Goal: Task Accomplishment & Management: Manage account settings

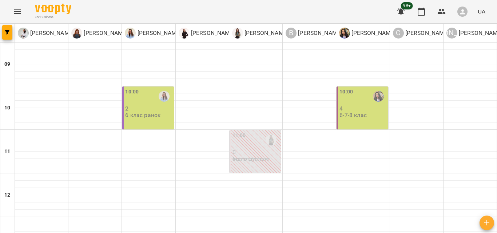
scroll to position [338, 0]
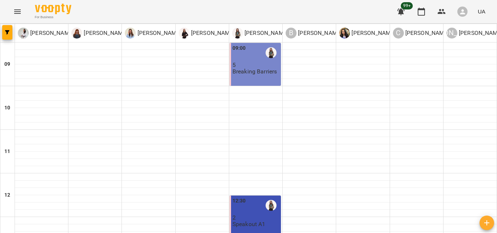
scroll to position [216, 0]
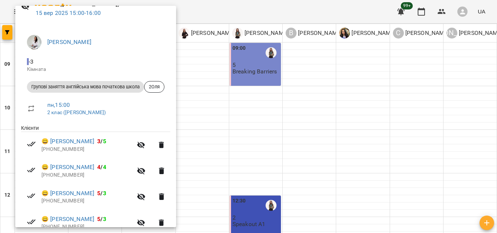
scroll to position [35, 0]
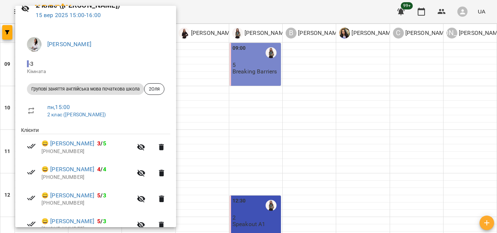
click at [210, 76] on div at bounding box center [248, 116] width 497 height 233
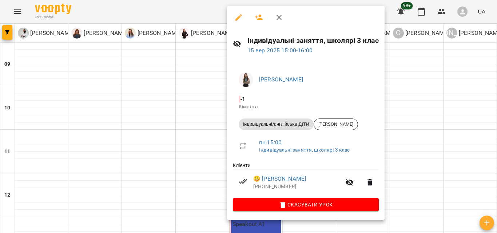
click at [179, 106] on div at bounding box center [248, 116] width 497 height 233
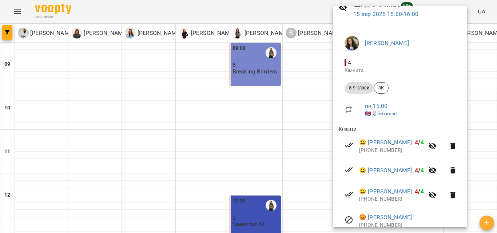
scroll to position [95, 0]
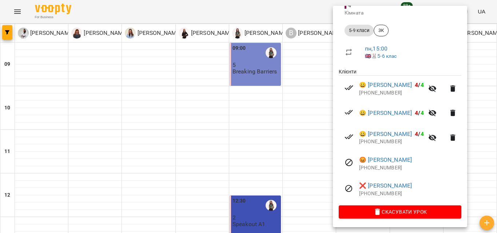
click at [162, 65] on div at bounding box center [248, 116] width 497 height 233
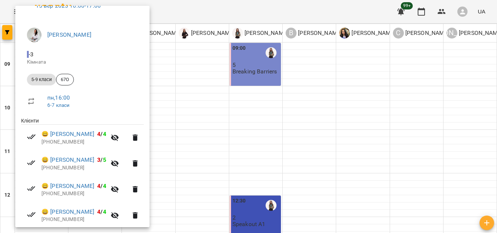
scroll to position [72, 0]
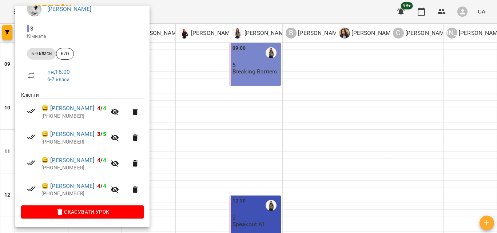
click at [225, 87] on div at bounding box center [248, 116] width 497 height 233
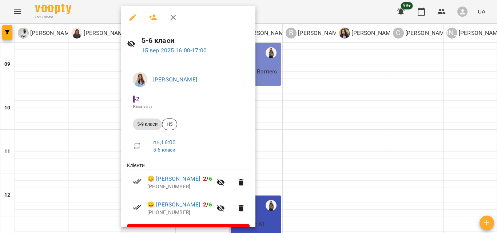
scroll to position [20, 0]
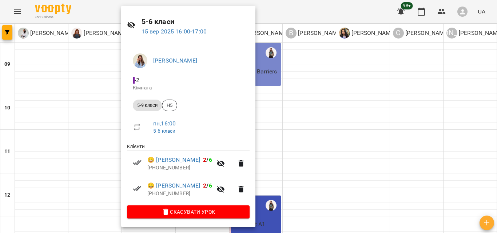
click at [326, 131] on div at bounding box center [248, 116] width 497 height 233
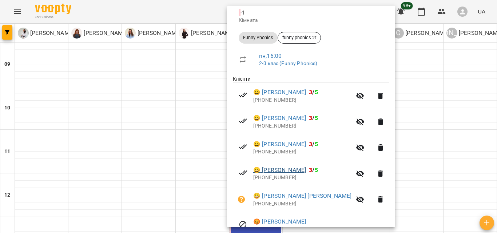
scroll to position [109, 0]
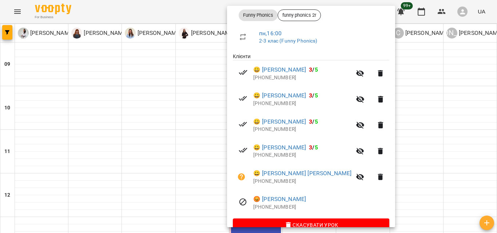
click at [458, 139] on div at bounding box center [248, 116] width 497 height 233
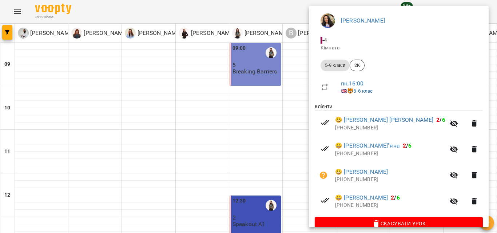
scroll to position [72, 0]
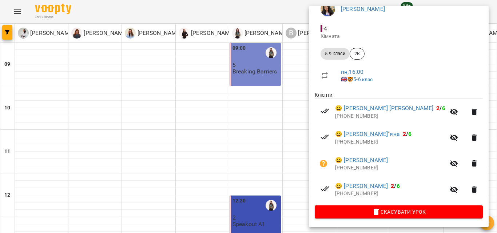
click at [295, 145] on div at bounding box center [248, 116] width 497 height 233
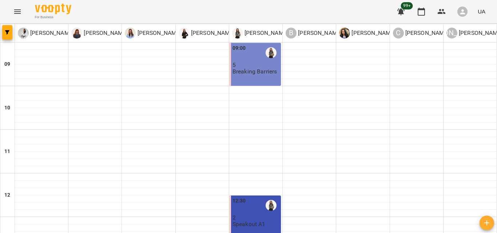
scroll to position [338, 0]
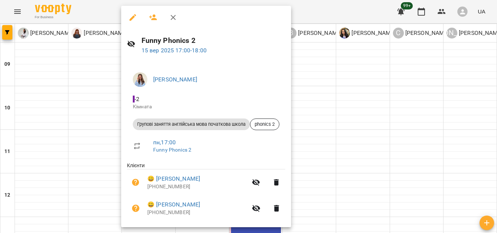
scroll to position [46, 0]
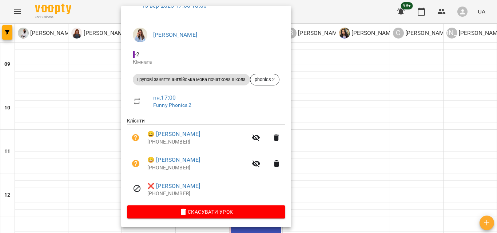
click at [370, 161] on div at bounding box center [248, 116] width 497 height 233
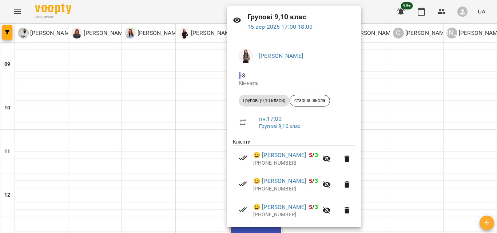
scroll to position [149, 0]
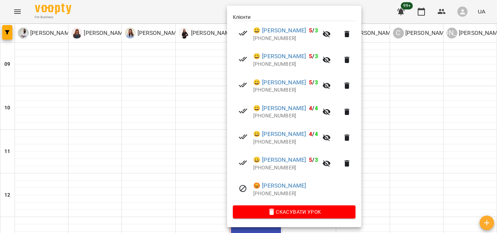
click at [442, 171] on div at bounding box center [248, 116] width 497 height 233
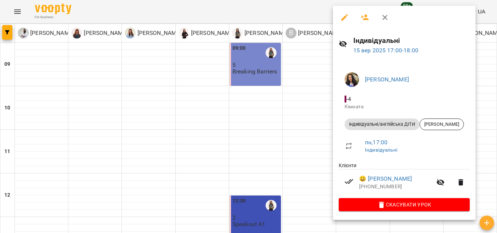
click at [301, 142] on div at bounding box center [248, 116] width 497 height 233
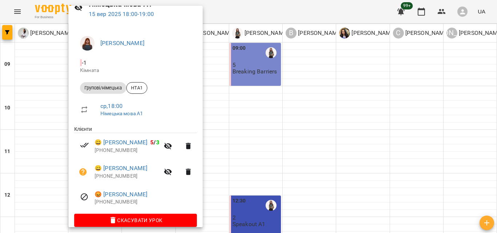
scroll to position [36, 0]
click at [291, 161] on div at bounding box center [248, 116] width 497 height 233
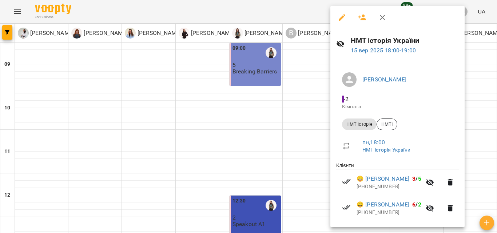
scroll to position [89, 0]
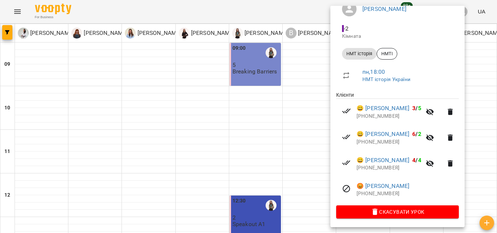
click at [226, 158] on div at bounding box center [248, 116] width 497 height 233
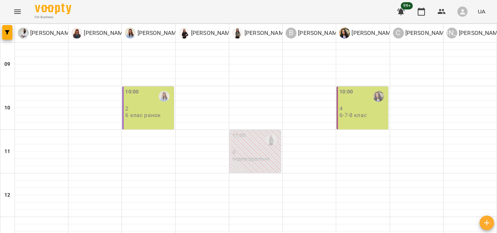
click at [158, 112] on p "6 клас ранок" at bounding box center [142, 115] width 35 height 6
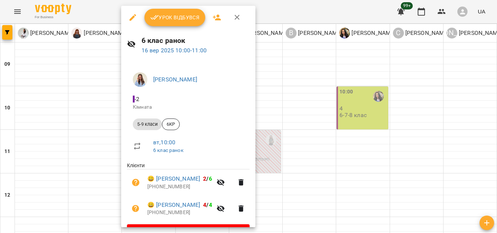
click at [191, 20] on span "Урок відбувся" at bounding box center [174, 17] width 49 height 9
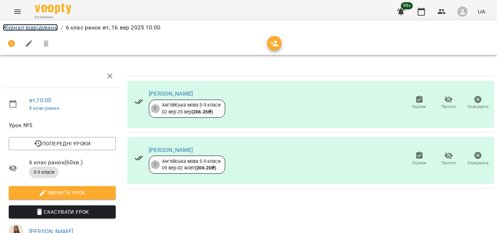
click at [47, 28] on link "Журнал відвідувань" at bounding box center [30, 27] width 55 height 7
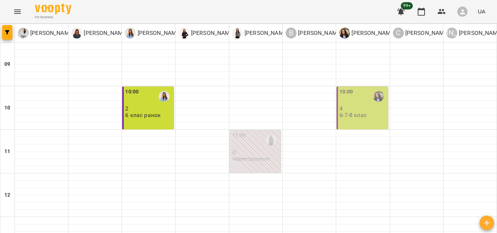
click at [356, 126] on div "10:00 4 6-7-8 клас" at bounding box center [361, 108] width 51 height 43
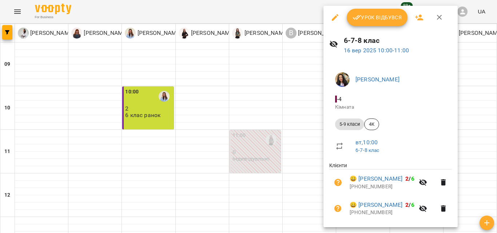
click at [390, 14] on span "Урок відбувся" at bounding box center [376, 17] width 49 height 9
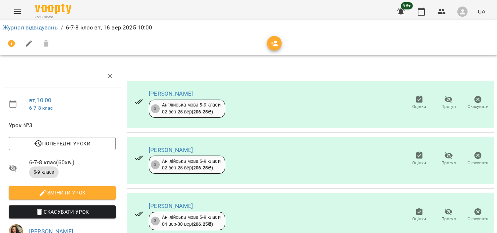
click at [448, 98] on span "Прогул" at bounding box center [448, 102] width 21 height 15
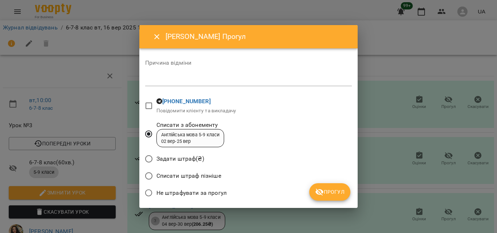
click at [169, 85] on div "*" at bounding box center [248, 81] width 206 height 12
type textarea "*"
click at [333, 193] on span "Прогул" at bounding box center [329, 192] width 29 height 9
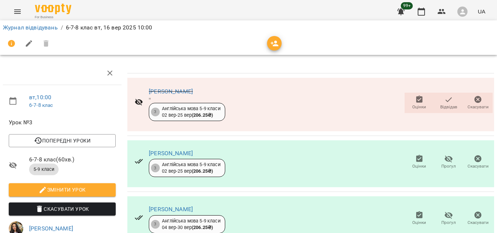
scroll to position [109, 0]
click at [13, 8] on button "Menu" at bounding box center [17, 11] width 17 height 17
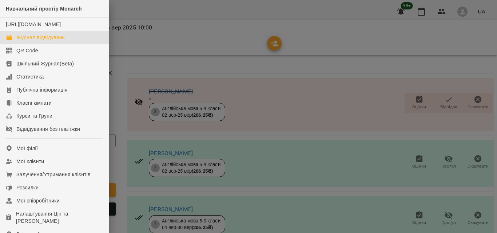
click at [32, 41] on div "Журнал відвідувань" at bounding box center [40, 37] width 48 height 7
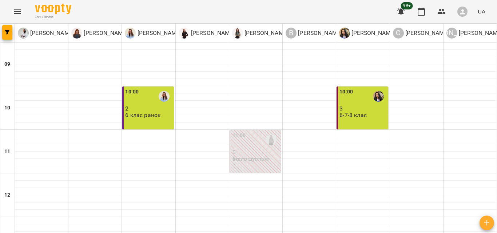
scroll to position [295, 0]
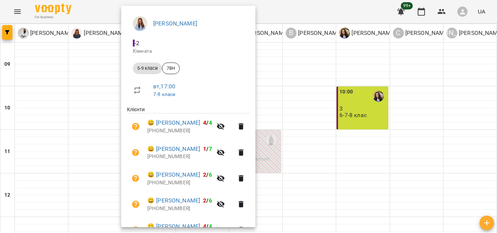
scroll to position [124, 0]
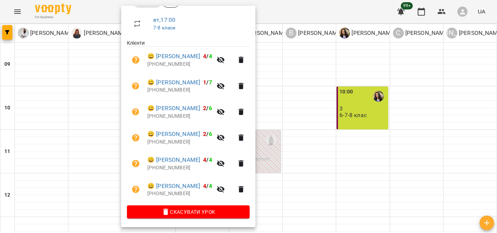
click at [381, 133] on div at bounding box center [248, 116] width 497 height 233
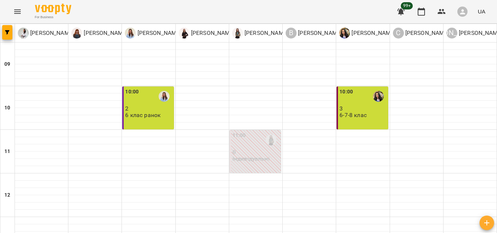
scroll to position [307, 0]
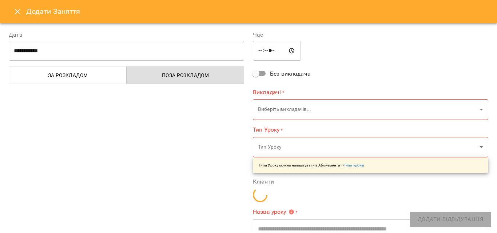
type input "**********"
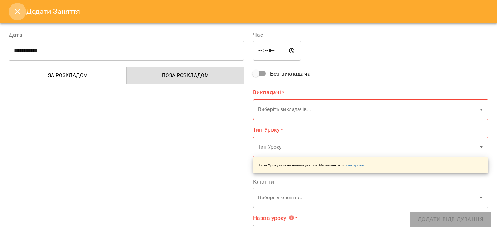
click at [23, 10] on button "Close" at bounding box center [17, 11] width 17 height 17
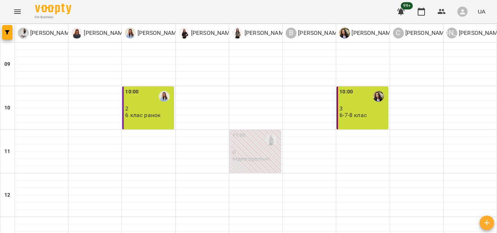
scroll to position [0, 0]
click at [147, 125] on div "10:00 2 6 клас ранок" at bounding box center [147, 108] width 51 height 43
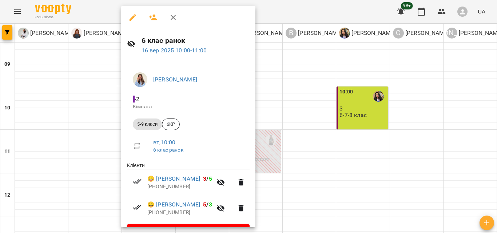
click at [177, 16] on icon "button" at bounding box center [173, 17] width 9 height 9
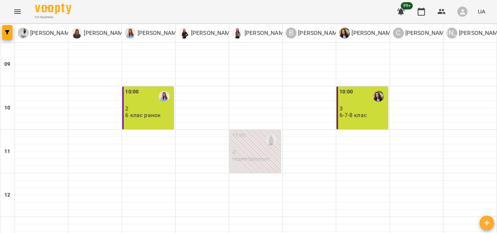
click at [365, 121] on div "10:00 3 6-7-8 клас" at bounding box center [361, 108] width 51 height 43
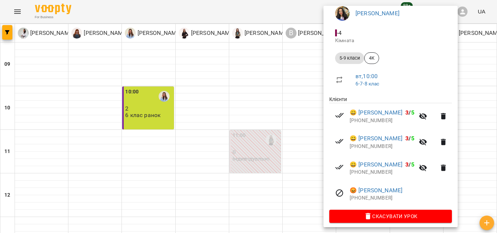
scroll to position [80, 0]
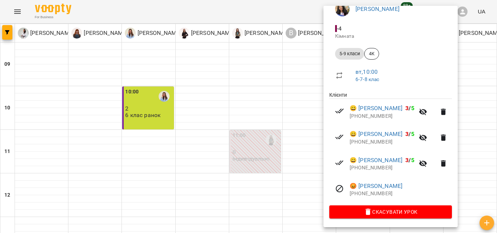
click at [272, 95] on div at bounding box center [248, 116] width 497 height 233
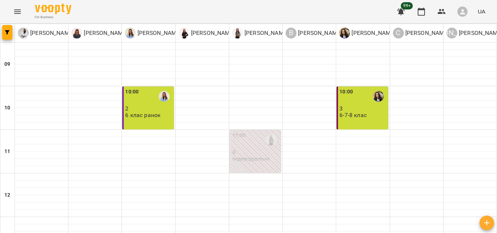
scroll to position [186, 0]
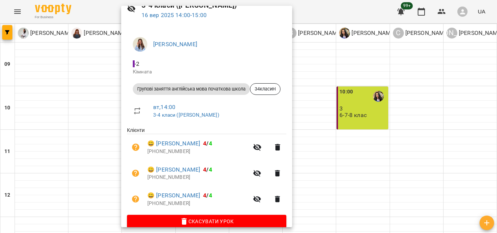
scroll to position [36, 0]
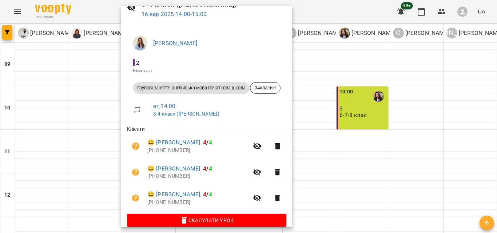
click at [365, 108] on div at bounding box center [248, 116] width 497 height 233
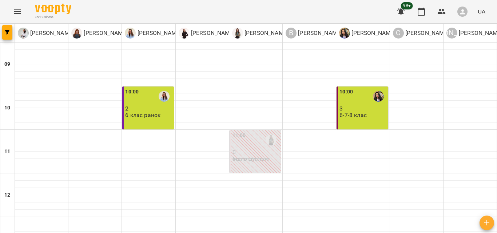
scroll to position [0, 0]
click at [155, 124] on div "10:00 2 6 клас ранок" at bounding box center [147, 108] width 51 height 43
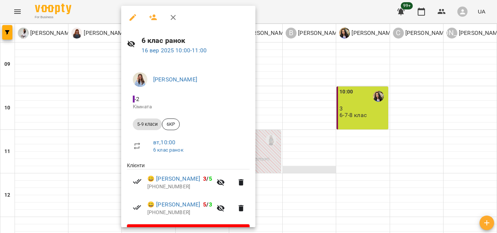
click at [323, 186] on div at bounding box center [248, 116] width 497 height 233
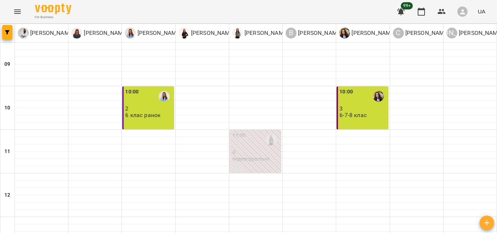
click at [339, 118] on p "6-7-8 клас" at bounding box center [352, 115] width 27 height 6
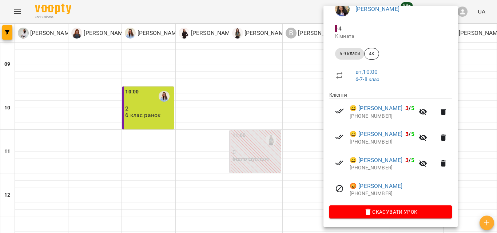
scroll to position [80, 0]
click at [220, 70] on div at bounding box center [248, 116] width 497 height 233
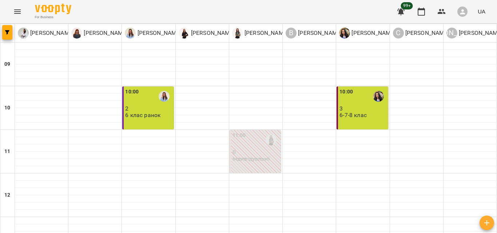
scroll to position [212, 0]
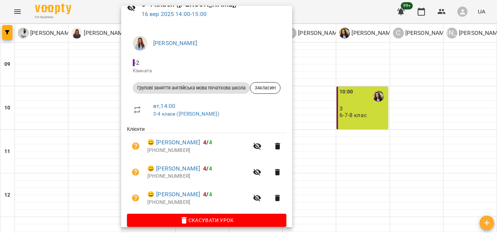
scroll to position [0, 0]
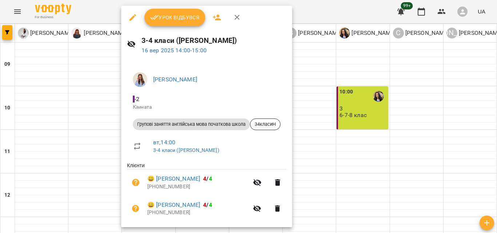
click at [338, 93] on div at bounding box center [248, 116] width 497 height 233
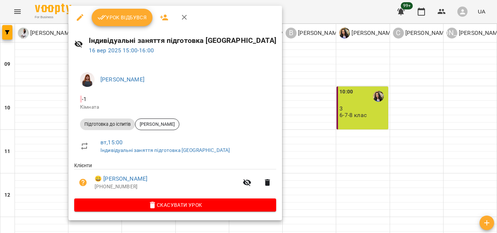
click at [339, 81] on div at bounding box center [248, 116] width 497 height 233
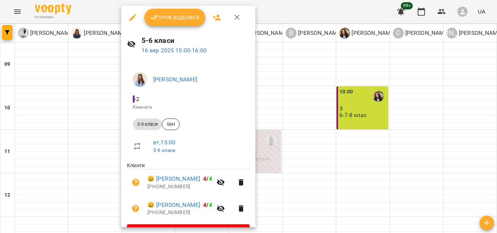
click at [320, 98] on div at bounding box center [248, 116] width 497 height 233
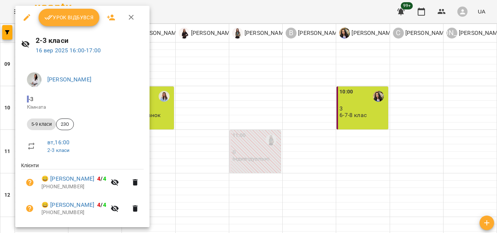
scroll to position [72, 0]
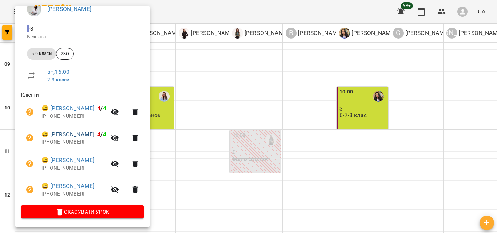
drag, startPoint x: 65, startPoint y: 140, endPoint x: 67, endPoint y: 137, distance: 3.7
click at [65, 140] on p "+380660348102" at bounding box center [73, 142] width 65 height 7
click at [67, 136] on link "😀 Шевченко Марія" at bounding box center [67, 134] width 53 height 9
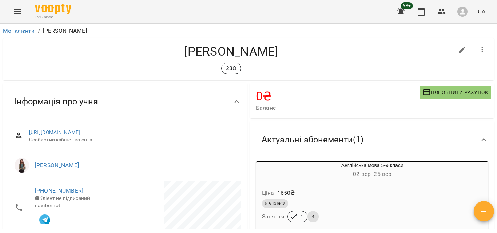
scroll to position [36, 0]
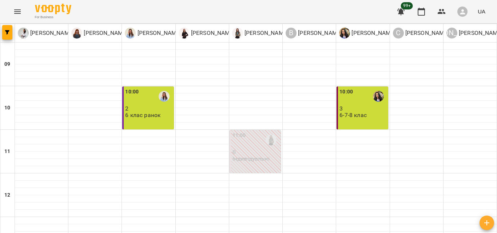
scroll to position [301, 0]
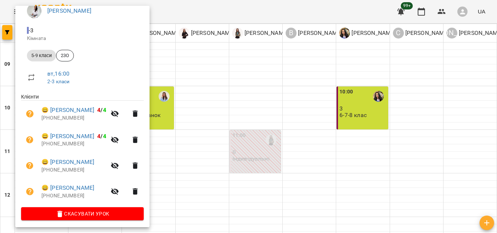
scroll to position [72, 0]
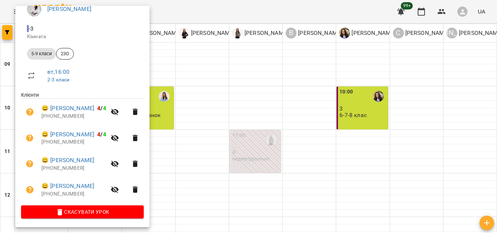
click at [363, 127] on div at bounding box center [248, 116] width 497 height 233
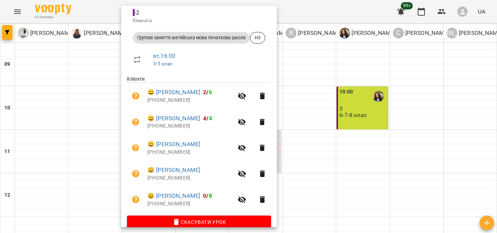
scroll to position [98, 0]
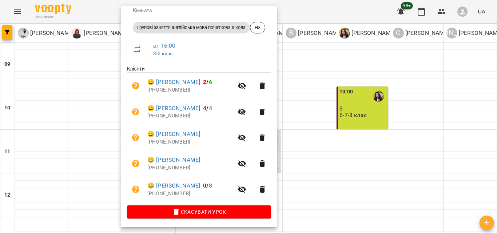
click at [389, 148] on div at bounding box center [248, 116] width 497 height 233
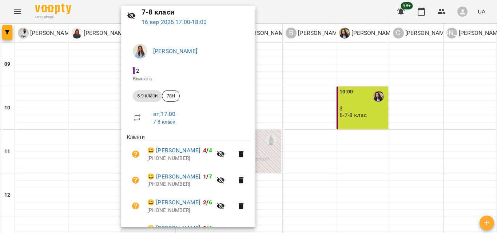
scroll to position [36, 0]
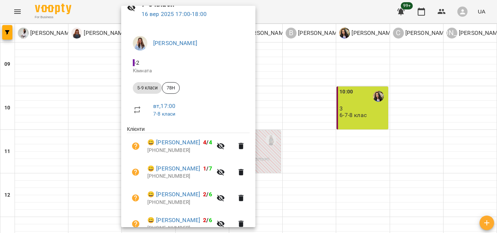
click at [370, 152] on div at bounding box center [248, 116] width 497 height 233
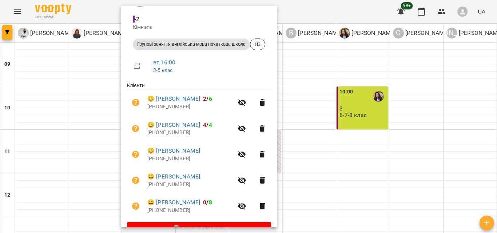
scroll to position [98, 0]
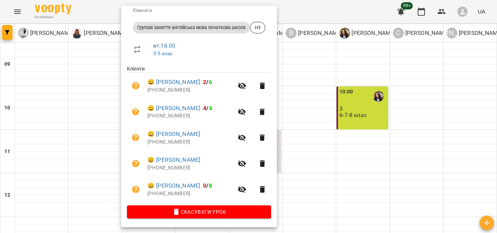
click at [401, 148] on div at bounding box center [248, 116] width 497 height 233
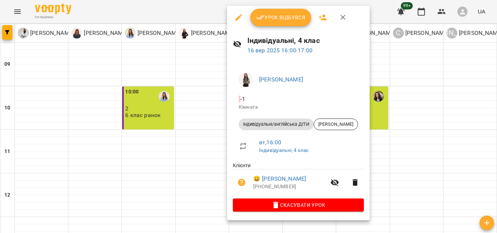
click at [397, 148] on div at bounding box center [248, 116] width 497 height 233
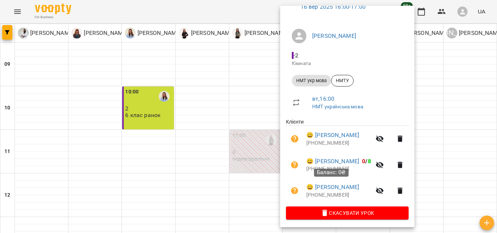
scroll to position [46, 0]
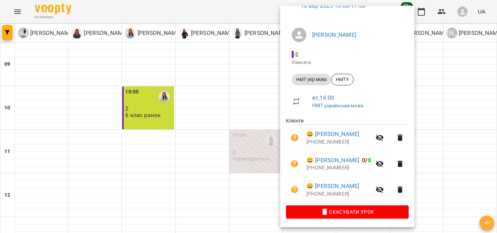
click at [460, 102] on div at bounding box center [248, 116] width 497 height 233
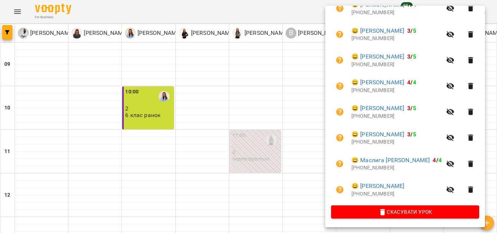
scroll to position [184, 0]
click at [303, 152] on div at bounding box center [248, 116] width 497 height 233
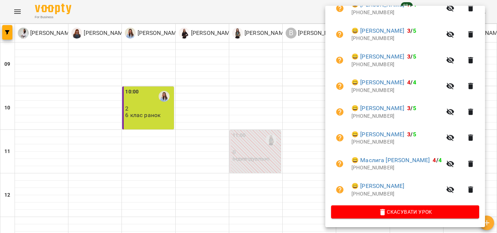
click at [297, 127] on div at bounding box center [248, 116] width 497 height 233
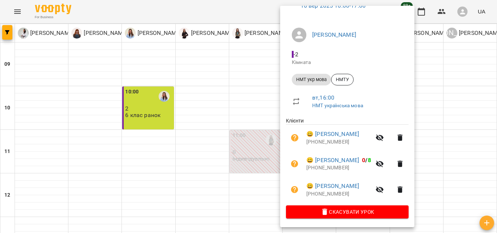
scroll to position [46, 0]
click at [475, 96] on div at bounding box center [248, 116] width 497 height 233
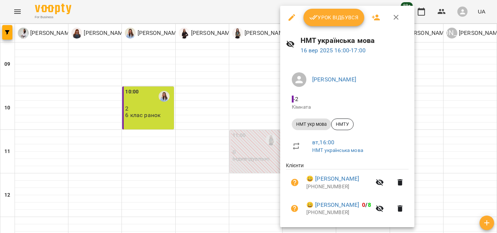
click at [479, 94] on div at bounding box center [248, 116] width 497 height 233
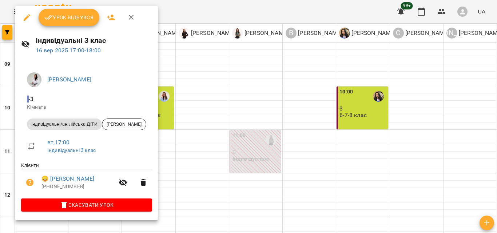
click at [210, 117] on div at bounding box center [248, 116] width 497 height 233
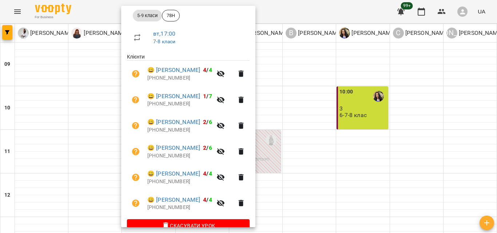
scroll to position [124, 0]
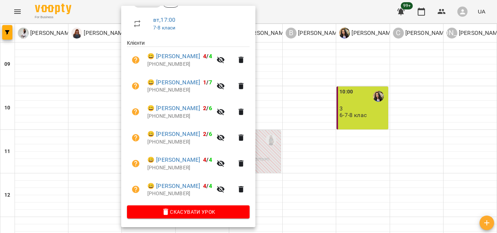
click at [348, 132] on div at bounding box center [248, 116] width 497 height 233
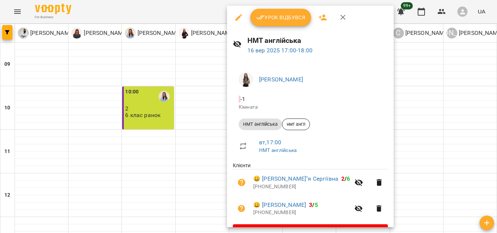
click at [443, 125] on div at bounding box center [248, 116] width 497 height 233
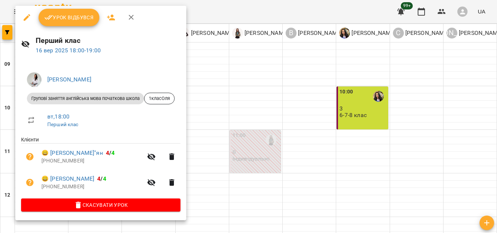
click at [355, 159] on div at bounding box center [248, 116] width 497 height 233
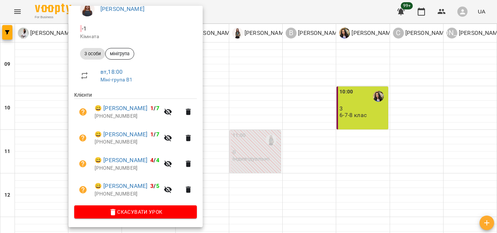
scroll to position [72, 0]
click at [340, 161] on div at bounding box center [248, 116] width 497 height 233
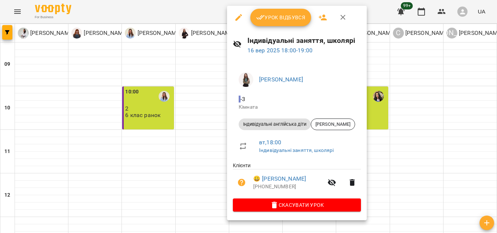
click at [429, 132] on div at bounding box center [248, 116] width 497 height 233
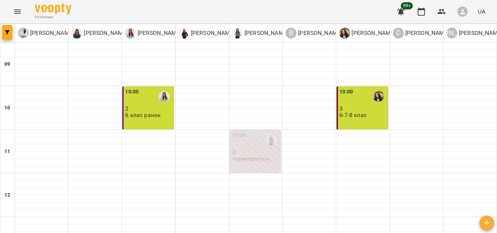
scroll to position [0, 0]
click at [136, 119] on div "6 клас ранок" at bounding box center [142, 115] width 35 height 7
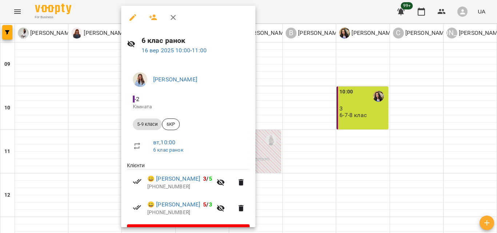
click at [360, 182] on div at bounding box center [248, 116] width 497 height 233
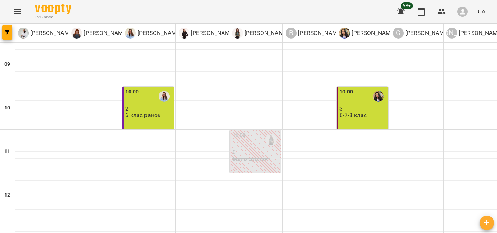
click at [358, 119] on div "10:00 3 6-7-8 клас" at bounding box center [361, 108] width 51 height 43
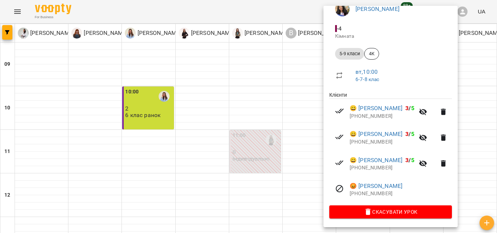
scroll to position [80, 0]
click at [307, 195] on div at bounding box center [248, 116] width 497 height 233
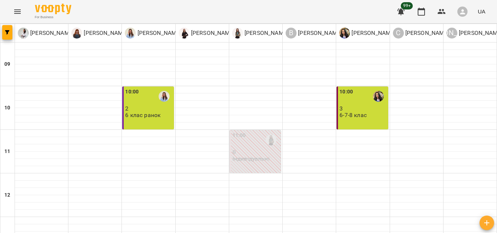
click at [17, 12] on icon "Menu" at bounding box center [17, 11] width 9 height 9
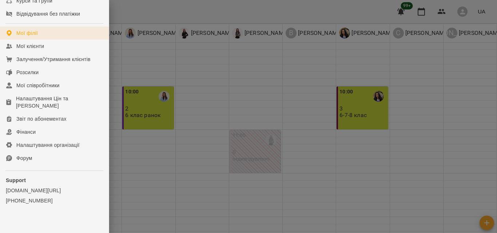
scroll to position [92, 0]
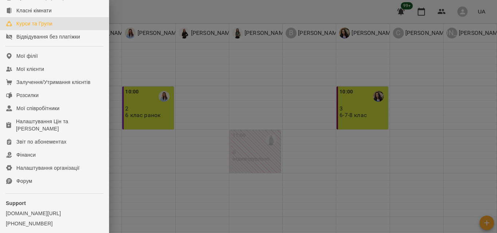
click at [58, 28] on link "Курси та Групи" at bounding box center [54, 23] width 109 height 13
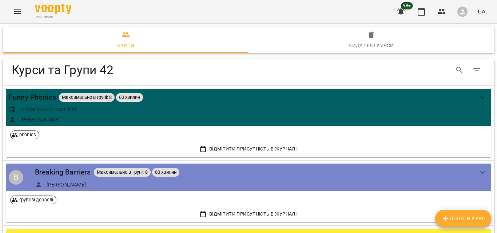
click at [458, 217] on span "Додати Курс" at bounding box center [463, 218] width 44 height 9
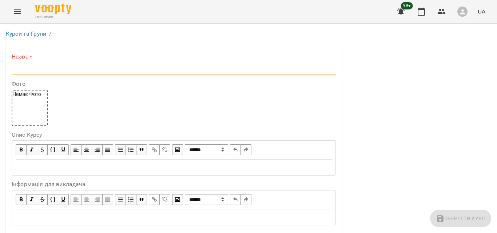
click at [71, 71] on input "text" at bounding box center [174, 70] width 324 height 12
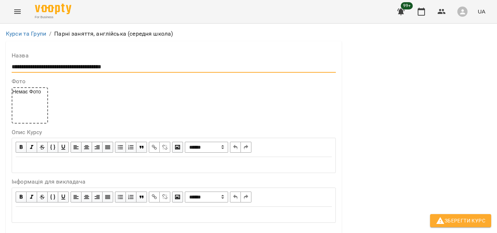
scroll to position [181, 0]
type input "**********"
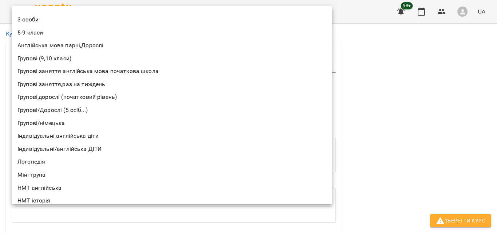
scroll to position [123, 0]
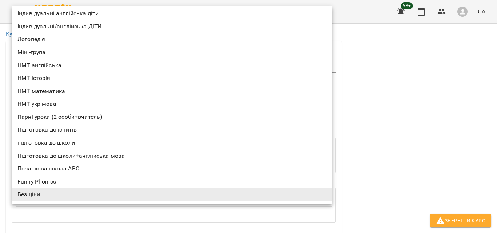
click at [66, 113] on li "Парні уроки (2 особи+вчитель)" at bounding box center [172, 117] width 320 height 13
type input "**********"
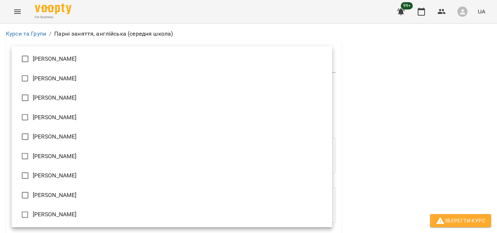
click at [57, 118] on li "[PERSON_NAME]" at bounding box center [172, 118] width 320 height 20
type input "**********"
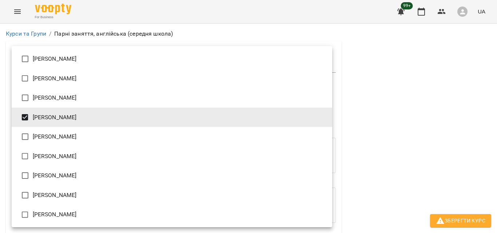
click at [437, 143] on div at bounding box center [248, 116] width 497 height 233
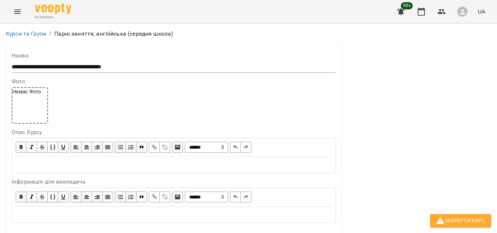
scroll to position [609, 0]
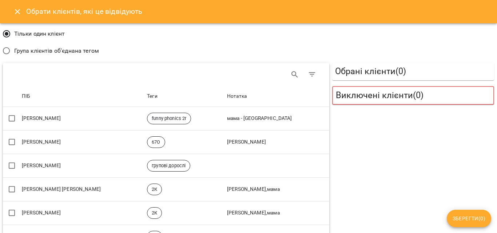
click at [68, 53] on span "Група клієнтів об'єднана тегом" at bounding box center [56, 51] width 85 height 9
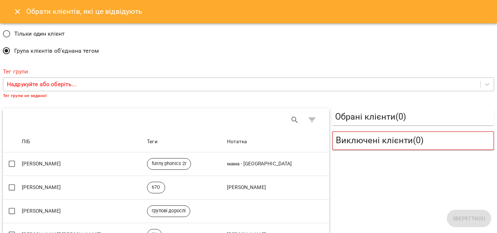
click at [46, 86] on p "Надрукуйте або оберіть..." at bounding box center [41, 84] width 69 height 9
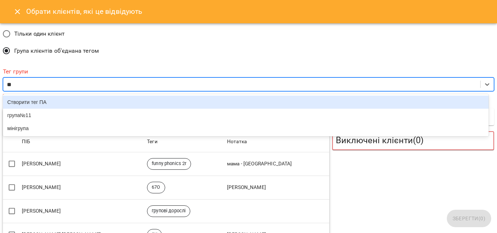
type input "***"
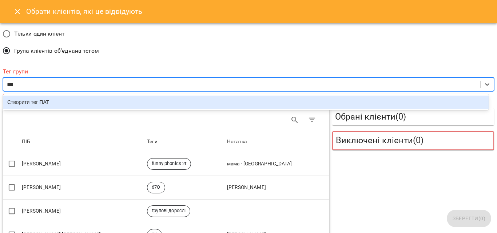
click at [52, 103] on div "Створити тег ПАТ" at bounding box center [245, 102] width 485 height 13
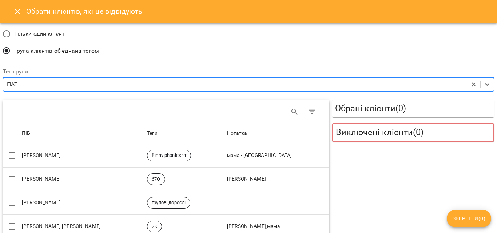
click at [465, 220] on span "Зберегти ( 0 )" at bounding box center [468, 218] width 33 height 9
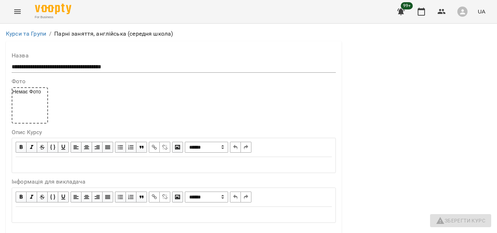
type input "***"
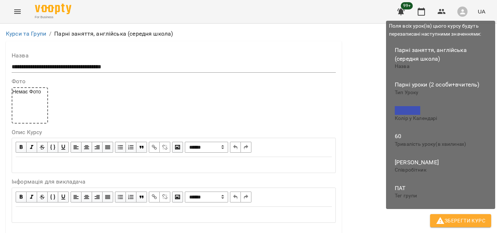
click at [464, 216] on span "Зберегти Курс" at bounding box center [460, 220] width 49 height 9
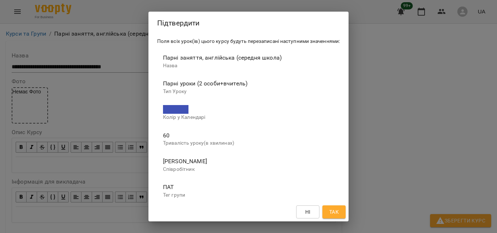
click at [340, 213] on span "Так" at bounding box center [334, 212] width 12 height 9
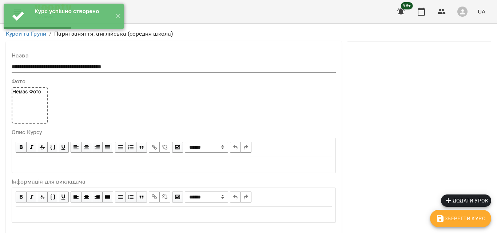
click at [470, 200] on span "Додати урок" at bounding box center [466, 200] width 44 height 9
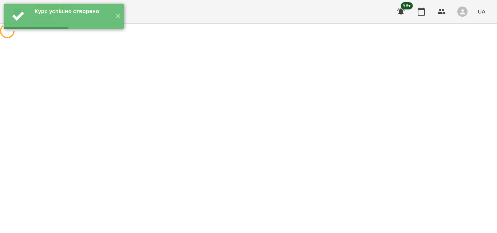
select select "**********"
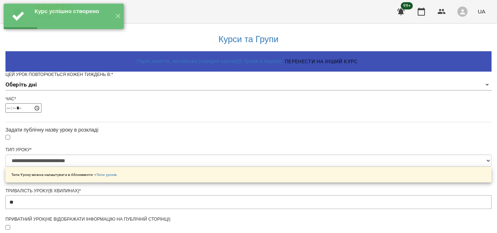
click at [225, 95] on body "**********" at bounding box center [248, 232] width 497 height 465
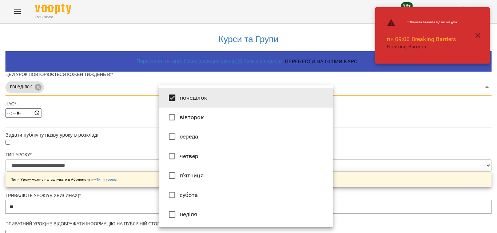
type input "***"
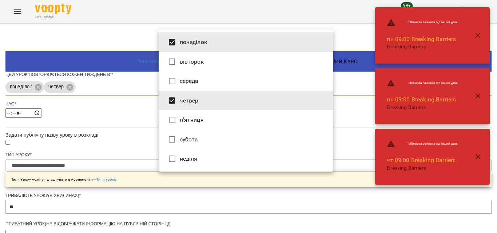
click at [47, 149] on div at bounding box center [248, 116] width 497 height 233
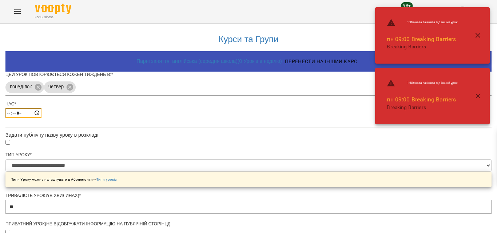
click at [41, 118] on input "*****" at bounding box center [23, 112] width 36 height 9
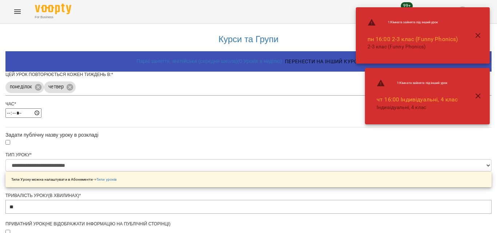
type input "*****"
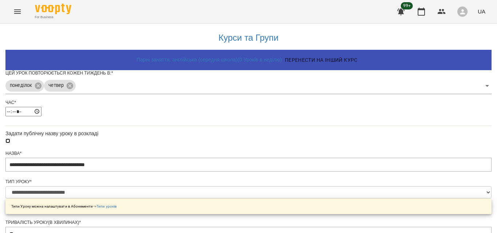
scroll to position [254, 0]
type input "*"
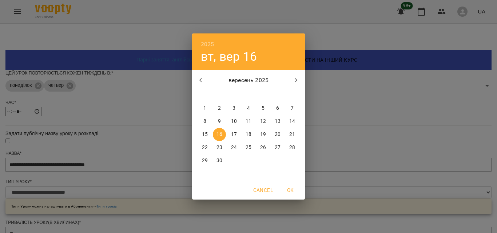
click at [249, 135] on p "18" at bounding box center [248, 134] width 6 height 7
type input "**********"
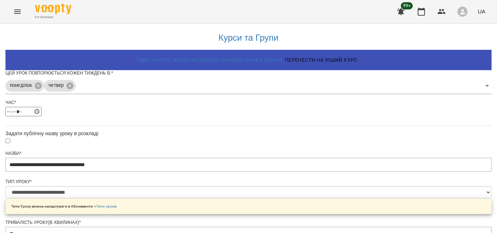
scroll to position [325, 0]
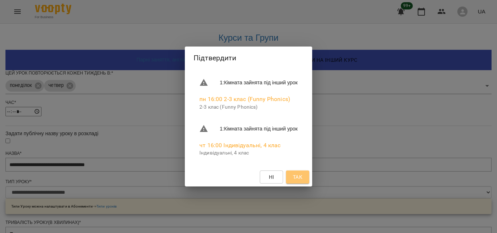
click at [302, 177] on span "Так" at bounding box center [297, 177] width 9 height 9
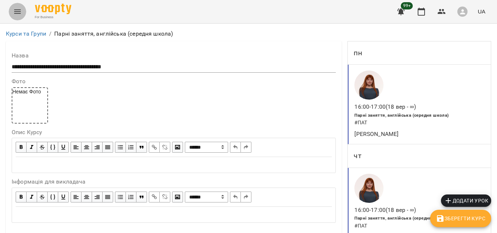
click at [9, 12] on button "Menu" at bounding box center [17, 11] width 17 height 17
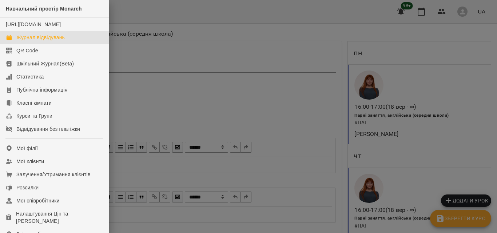
click at [20, 41] on div "Журнал відвідувань" at bounding box center [40, 37] width 48 height 7
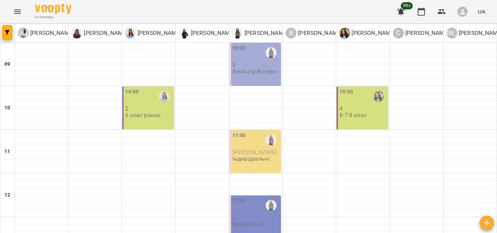
scroll to position [329, 0]
type input "**********"
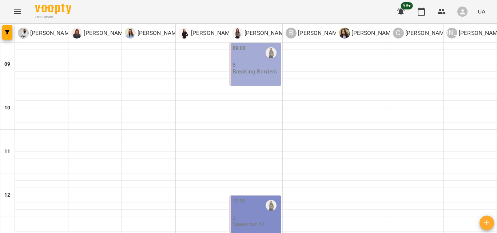
scroll to position [272, 0]
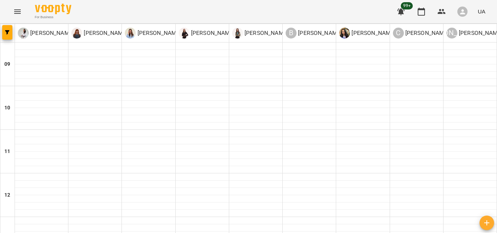
scroll to position [335, 0]
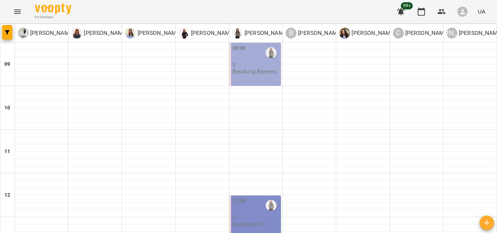
scroll to position [0, 0]
type input "**********"
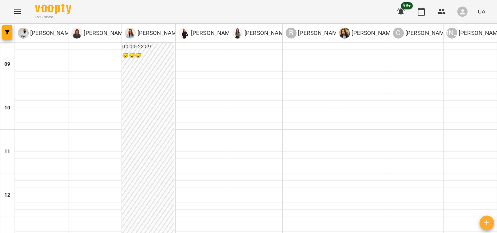
click at [9, 5] on div "For Business 99+ UA" at bounding box center [248, 11] width 497 height 23
click at [13, 9] on icon "Menu" at bounding box center [17, 11] width 9 height 9
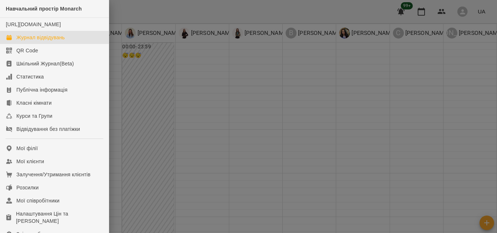
click at [301, 95] on div at bounding box center [248, 116] width 497 height 233
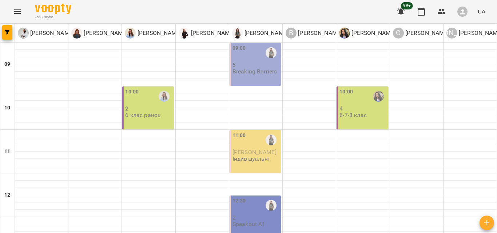
scroll to position [269, 0]
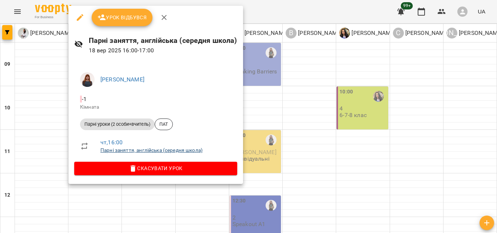
click at [123, 150] on link "Парні заняття, англійська (середня школа)" at bounding box center [151, 150] width 102 height 6
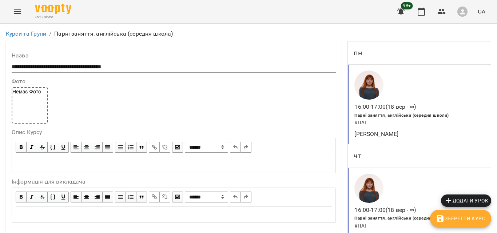
scroll to position [678, 0]
click at [14, 13] on icon "Menu" at bounding box center [17, 11] width 9 height 9
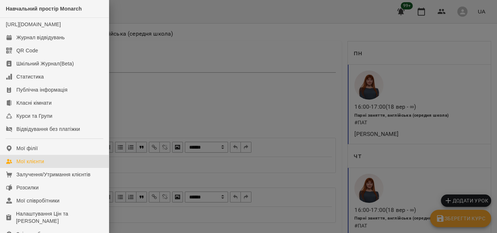
click at [20, 165] on div "Мої клієнти" at bounding box center [30, 161] width 28 height 7
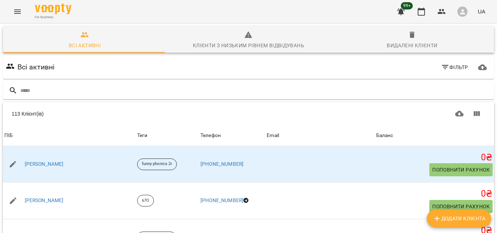
click at [467, 221] on span "Додати клієнта" at bounding box center [458, 218] width 53 height 9
select select "**"
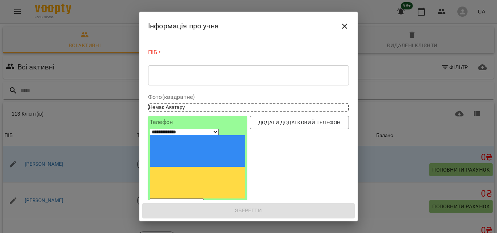
click at [239, 78] on textarea at bounding box center [248, 75] width 190 height 7
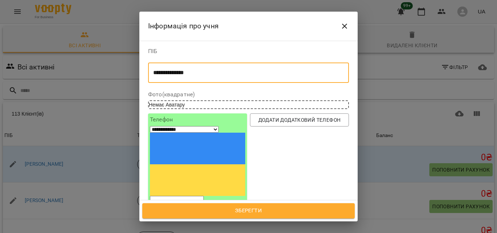
type textarea "**********"
click at [188, 196] on input "tel" at bounding box center [177, 200] width 54 height 9
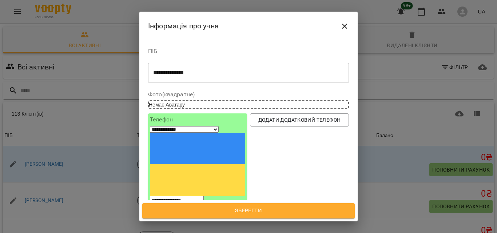
type input "**********"
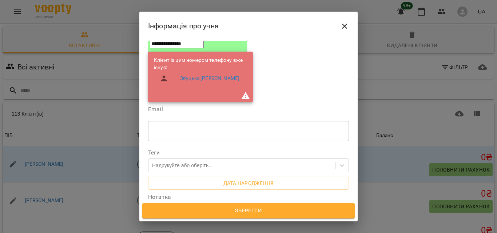
scroll to position [163, 0]
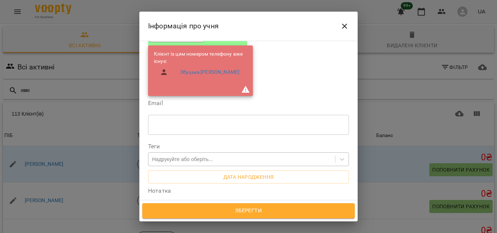
click at [270, 153] on div "Надрукуйте або оберіть..." at bounding box center [241, 159] width 186 height 12
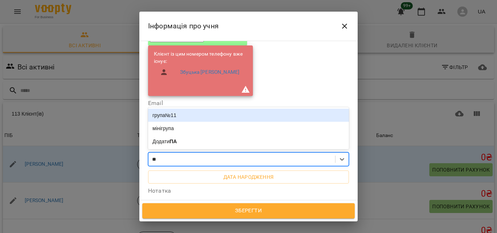
type input "***"
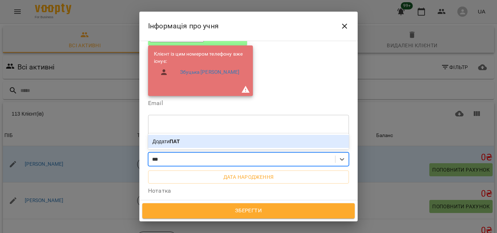
click at [166, 139] on span "Додати ПАТ" at bounding box center [165, 142] width 27 height 6
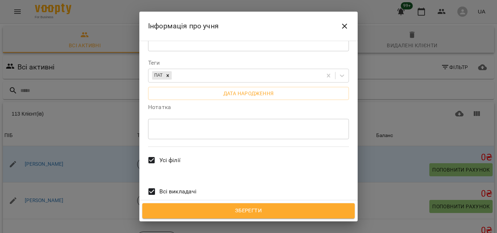
scroll to position [258, 0]
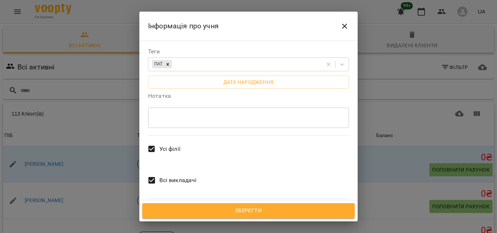
click at [289, 210] on span "Зберегти" at bounding box center [248, 210] width 196 height 9
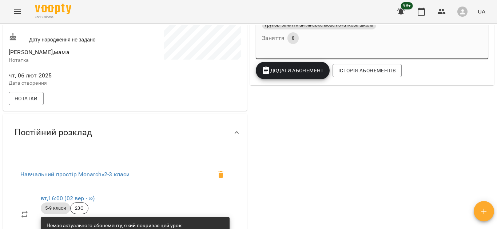
scroll to position [21, 0]
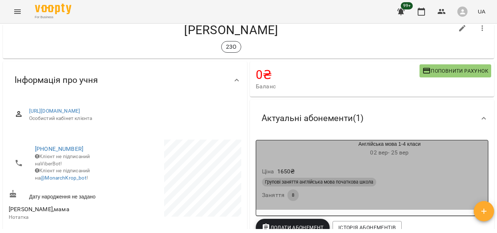
click at [467, 157] on h6 "02 вер - 25 вер" at bounding box center [389, 153] width 197 height 10
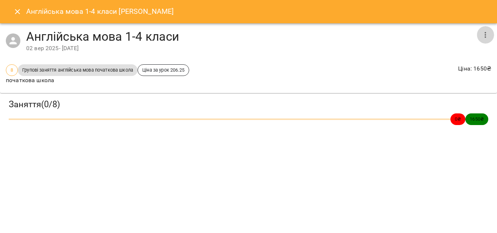
click at [482, 37] on icon "button" at bounding box center [485, 35] width 9 height 9
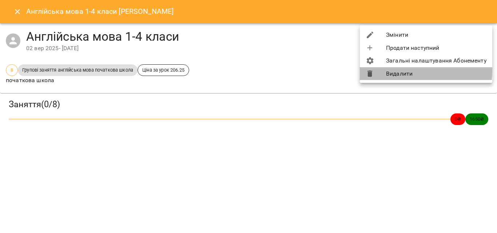
click at [403, 71] on li "Видалити" at bounding box center [426, 73] width 132 height 13
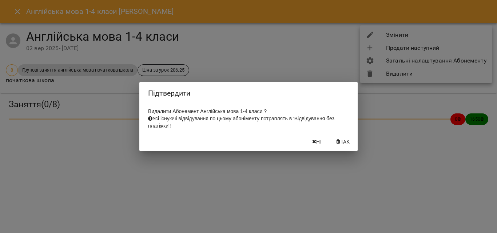
click at [336, 143] on icon "button" at bounding box center [338, 141] width 4 height 5
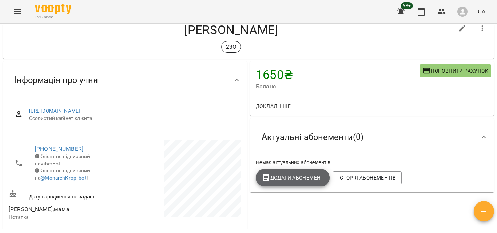
click at [297, 178] on span "Додати Абонемент" at bounding box center [292, 177] width 62 height 9
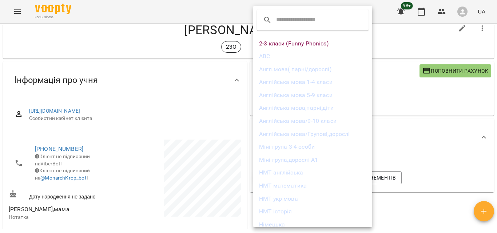
click at [316, 93] on li "Англійська мова 5-9 класи" at bounding box center [312, 95] width 119 height 13
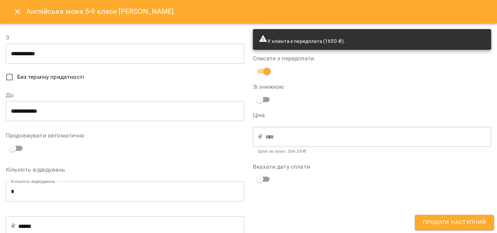
type input "**********"
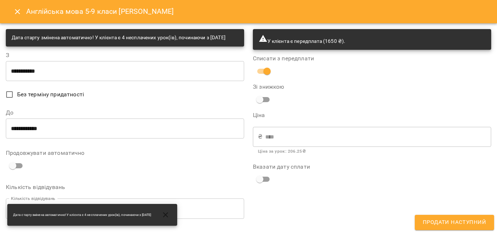
click at [129, 139] on input "**********" at bounding box center [125, 128] width 238 height 20
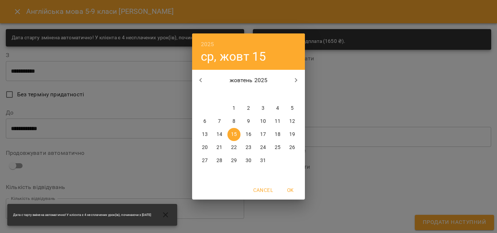
click at [201, 77] on icon "button" at bounding box center [200, 80] width 9 height 9
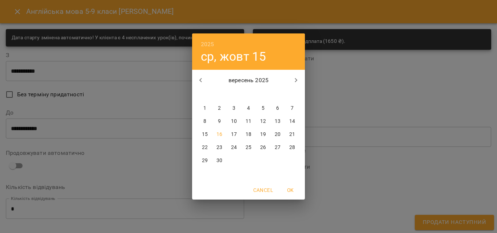
click at [248, 149] on p "25" at bounding box center [248, 147] width 6 height 7
type input "**********"
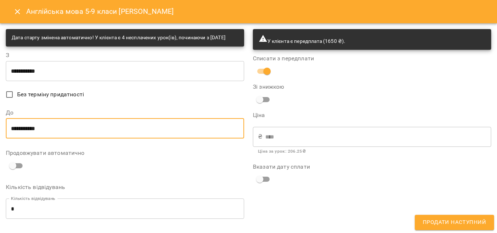
click at [465, 222] on span "Продати наступний" at bounding box center [453, 222] width 63 height 9
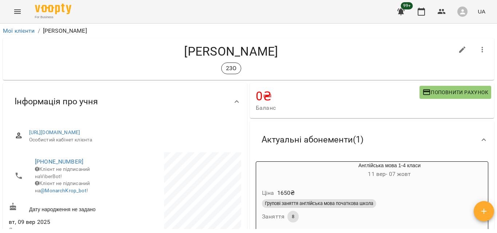
click at [454, 182] on div "Ціна 1650 ₴ Групові заняття англійська мова початкова школа Заняття 8" at bounding box center [371, 207] width 234 height 52
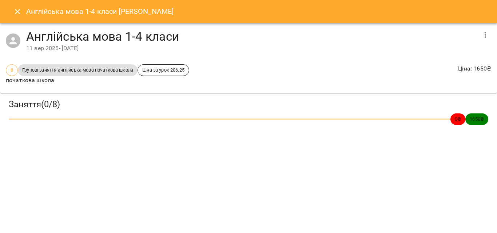
click at [482, 32] on icon "button" at bounding box center [485, 35] width 9 height 9
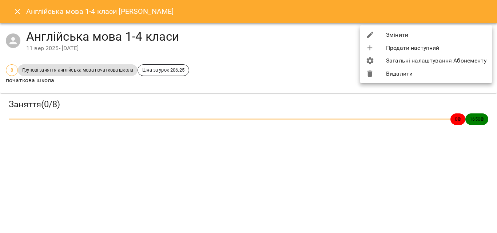
click at [408, 69] on li "Видалити" at bounding box center [426, 73] width 132 height 13
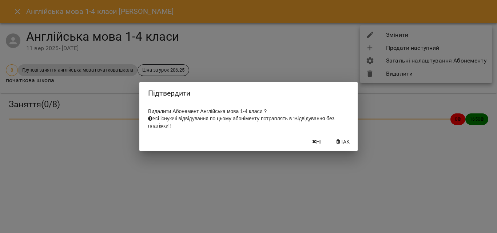
click at [350, 146] on span "Так" at bounding box center [344, 141] width 9 height 9
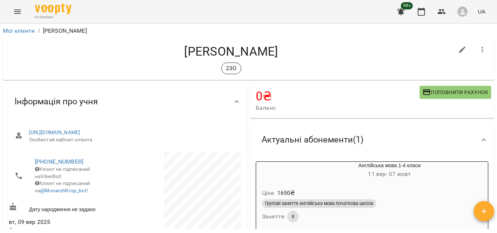
scroll to position [3, 0]
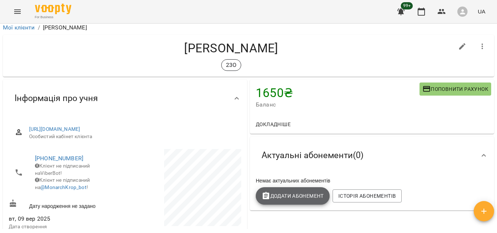
click at [290, 195] on span "Додати Абонемент" at bounding box center [292, 196] width 62 height 9
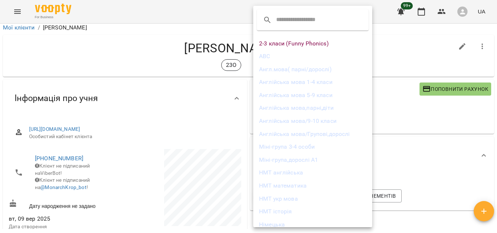
click at [316, 93] on li "Англійська мова 5-9 класи" at bounding box center [312, 95] width 119 height 13
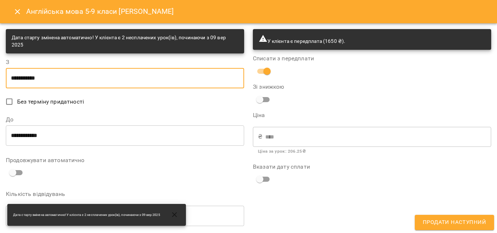
click at [91, 75] on input "**********" at bounding box center [125, 78] width 238 height 20
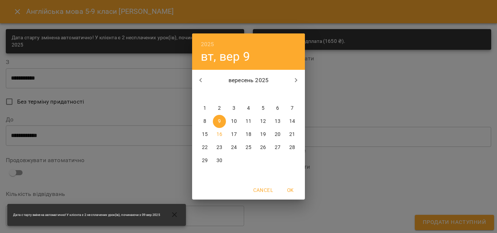
click at [248, 123] on p "11" at bounding box center [248, 121] width 6 height 7
type input "**********"
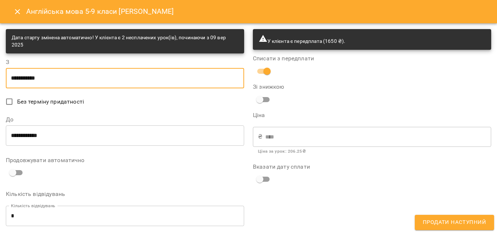
click at [78, 142] on input "**********" at bounding box center [125, 135] width 238 height 20
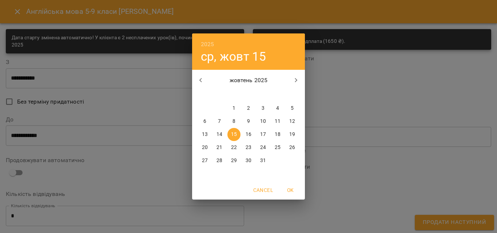
click at [219, 122] on p "7" at bounding box center [219, 121] width 3 height 7
type input "**********"
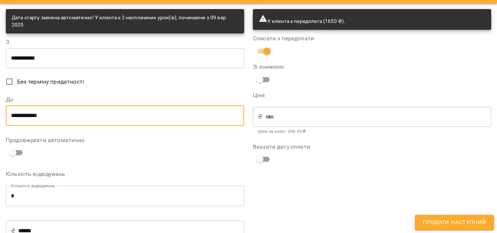
scroll to position [36, 0]
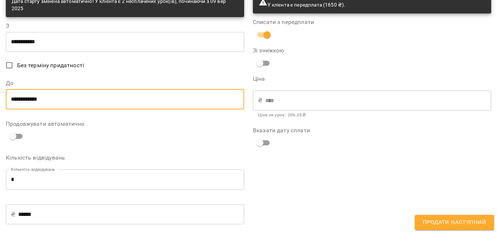
click at [466, 223] on span "Продати наступний" at bounding box center [453, 222] width 63 height 9
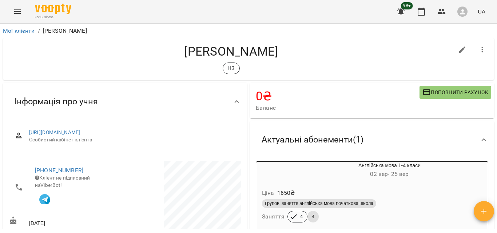
scroll to position [36, 0]
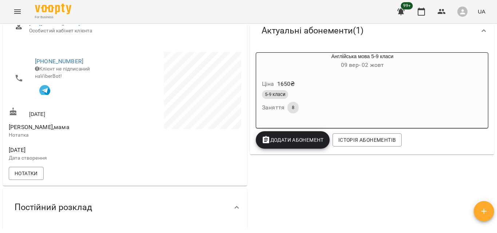
scroll to position [109, 0]
click at [457, 33] on div "Актуальні абонементи ( 1 )" at bounding box center [365, 30] width 219 height 23
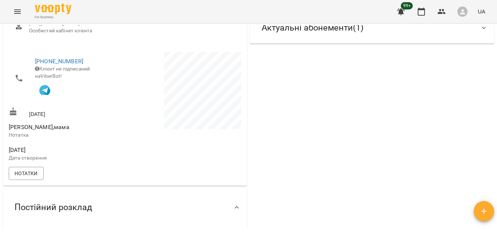
click at [457, 32] on div "Актуальні абонементи ( 1 )" at bounding box center [365, 27] width 219 height 23
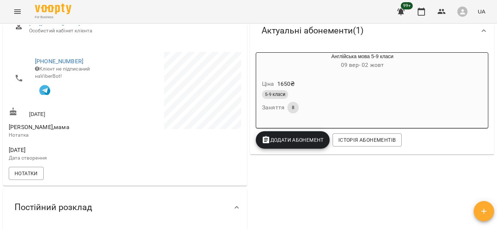
click at [465, 66] on div "Англійська мова 5-9 класи 09 вер - 02 жовт Ціна 1650 ₴ 5-9 класи Заняття 8" at bounding box center [372, 90] width 232 height 76
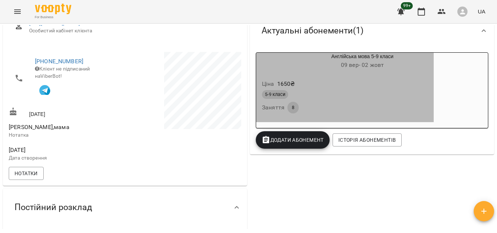
click at [342, 80] on div "Ціна 1650 ₴" at bounding box center [344, 83] width 169 height 13
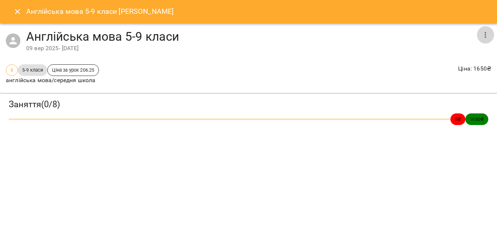
click at [487, 32] on icon "button" at bounding box center [485, 35] width 9 height 9
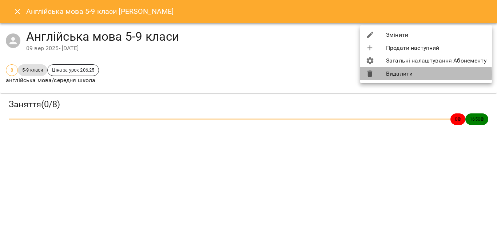
click at [376, 74] on div at bounding box center [375, 73] width 20 height 9
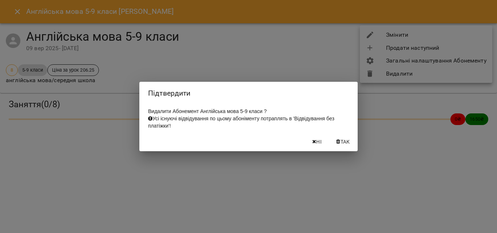
click at [350, 140] on button "Так" at bounding box center [342, 141] width 23 height 13
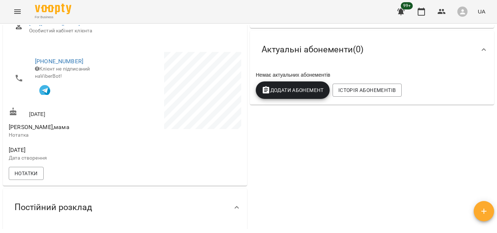
click at [293, 91] on span "Додати Абонемент" at bounding box center [292, 90] width 62 height 9
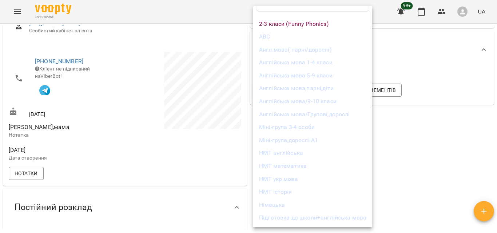
scroll to position [0, 0]
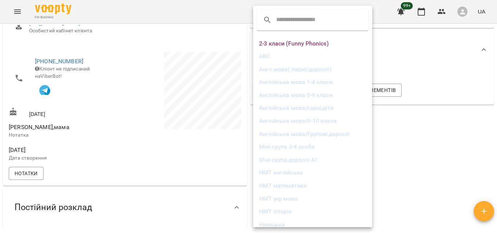
click at [329, 77] on li "Англійська мова 1-4 класи" at bounding box center [312, 82] width 119 height 13
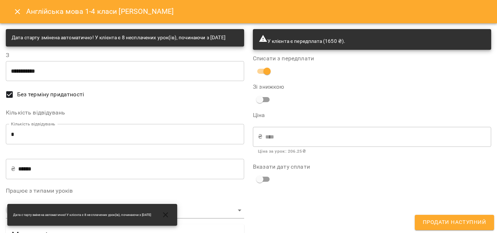
click at [37, 80] on input "**********" at bounding box center [125, 71] width 238 height 20
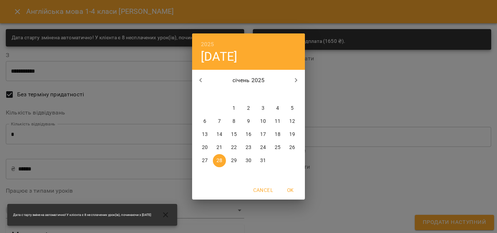
click at [292, 81] on icon "button" at bounding box center [296, 80] width 9 height 9
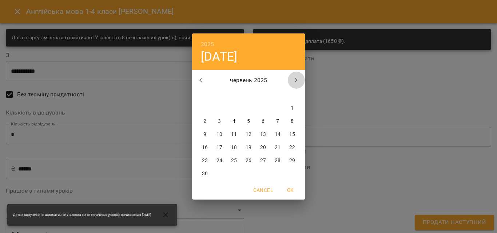
click at [292, 81] on icon "button" at bounding box center [296, 80] width 9 height 9
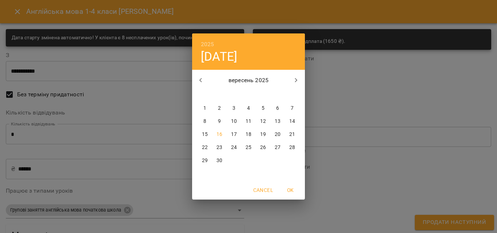
click at [220, 118] on p "9" at bounding box center [219, 121] width 3 height 7
type input "**********"
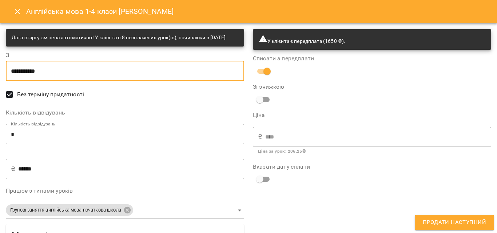
click at [69, 144] on input "*" at bounding box center [125, 134] width 238 height 20
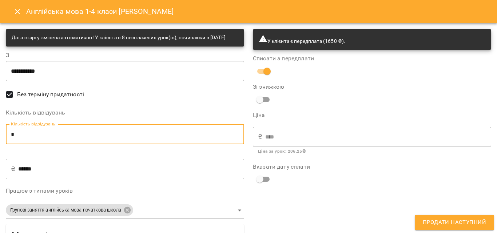
click at [34, 99] on span "Без терміну придатності" at bounding box center [50, 94] width 67 height 9
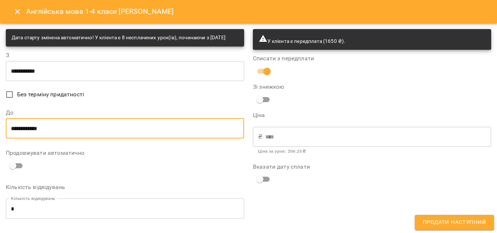
click at [39, 139] on input "**********" at bounding box center [125, 128] width 238 height 20
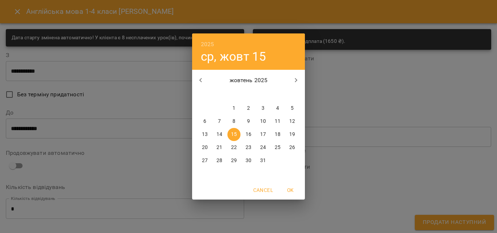
click at [248, 108] on p "2" at bounding box center [248, 108] width 3 height 7
type input "**********"
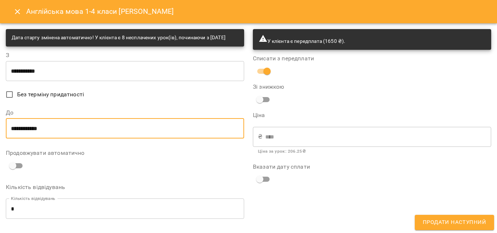
click at [482, 223] on span "Продати наступний" at bounding box center [453, 222] width 63 height 9
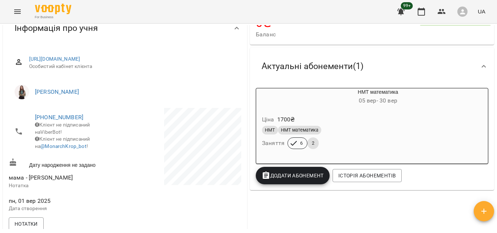
scroll to position [67, 0]
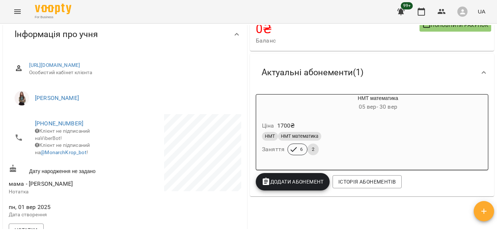
click at [318, 175] on button "Додати Абонемент" at bounding box center [293, 181] width 74 height 17
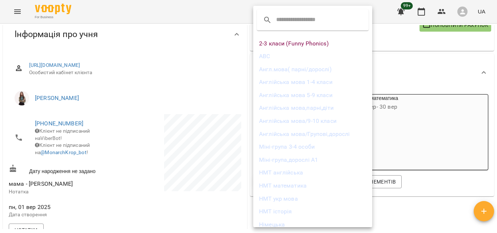
click at [449, 190] on div at bounding box center [248, 116] width 497 height 233
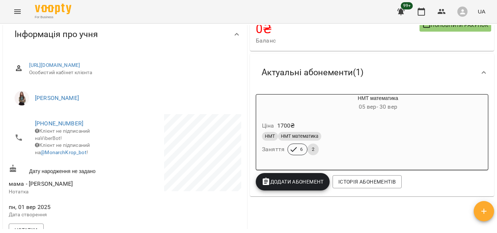
click at [288, 189] on button "Додати Абонемент" at bounding box center [293, 181] width 74 height 17
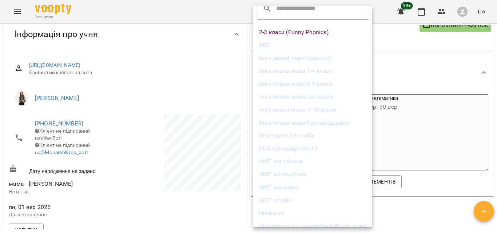
scroll to position [20, 0]
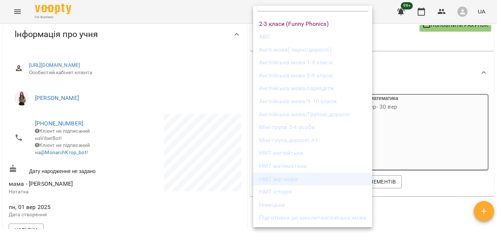
click at [285, 177] on li "НМТ укр мова" at bounding box center [312, 179] width 119 height 13
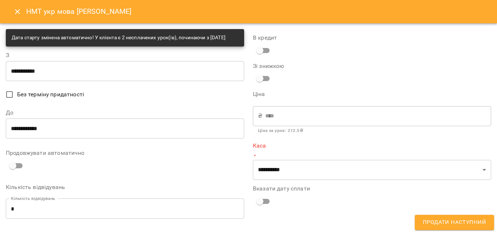
click at [100, 68] on input "**********" at bounding box center [125, 71] width 238 height 20
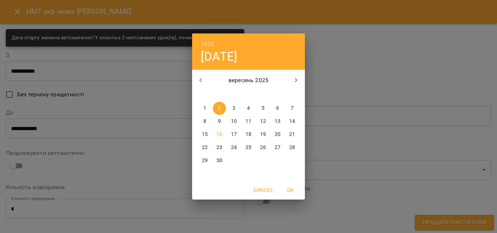
click at [262, 105] on p "5" at bounding box center [262, 108] width 3 height 7
type input "**********"
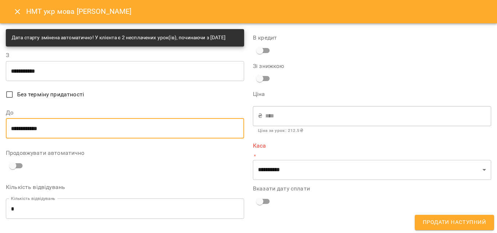
click at [142, 136] on input "**********" at bounding box center [125, 128] width 238 height 20
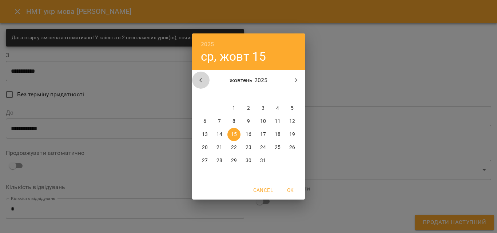
click at [197, 78] on icon "button" at bounding box center [200, 80] width 9 height 9
click at [221, 162] on p "30" at bounding box center [219, 160] width 6 height 7
type input "**********"
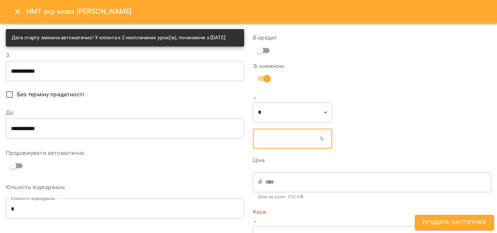
click at [261, 132] on input "text" at bounding box center [286, 139] width 67 height 20
type input "****"
type input "*"
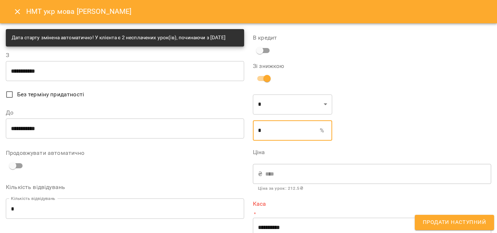
type input "****"
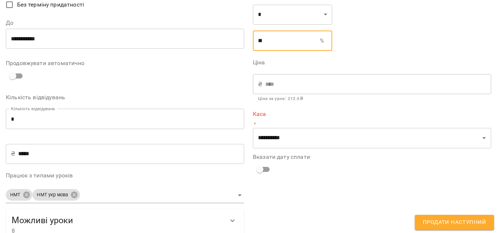
scroll to position [111, 0]
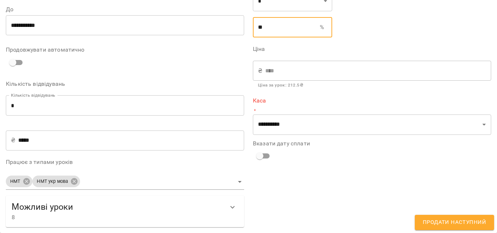
type input "**"
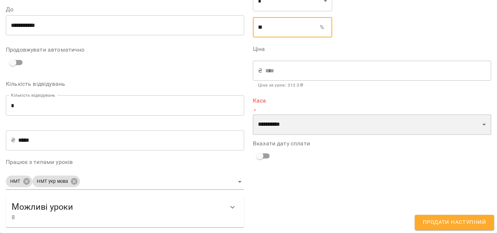
click at [256, 116] on select "**********" at bounding box center [372, 125] width 238 height 20
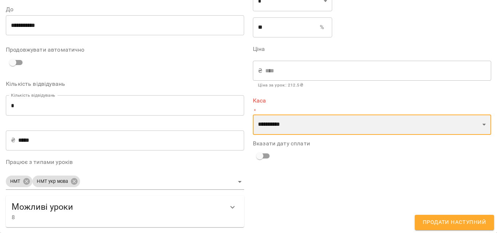
select select "****"
click at [253, 115] on select "**********" at bounding box center [372, 125] width 238 height 20
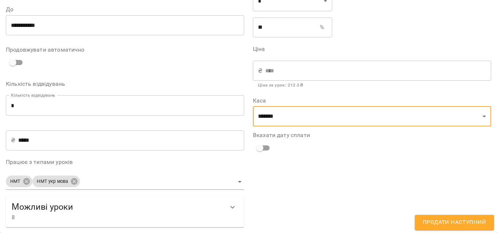
click at [465, 224] on span "Продати наступний" at bounding box center [453, 222] width 63 height 9
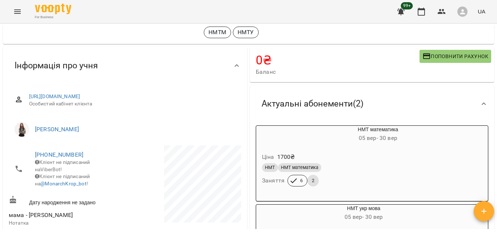
scroll to position [0, 0]
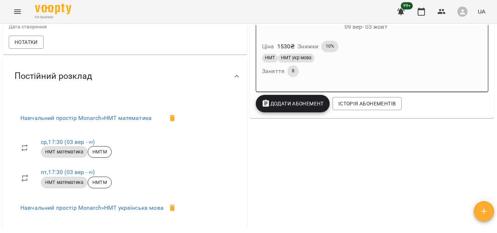
scroll to position [99, 0]
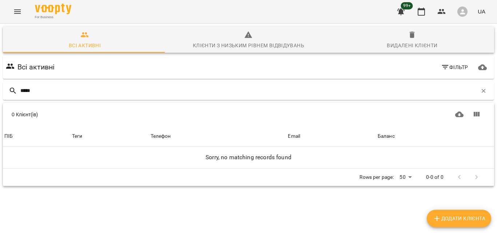
type input "*****"
click at [450, 216] on span "Додати клієнта" at bounding box center [458, 218] width 53 height 9
select select "**"
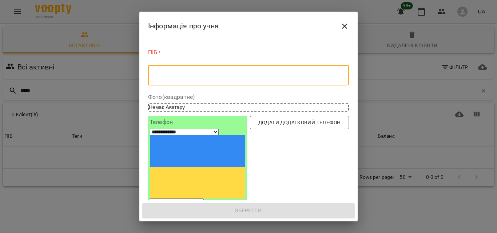
click at [173, 76] on textarea at bounding box center [248, 75] width 190 height 7
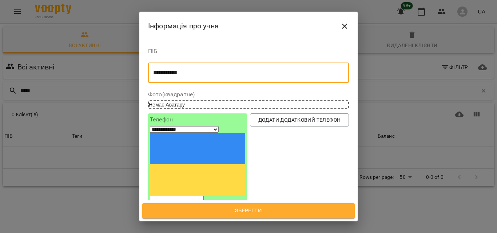
type textarea "**********"
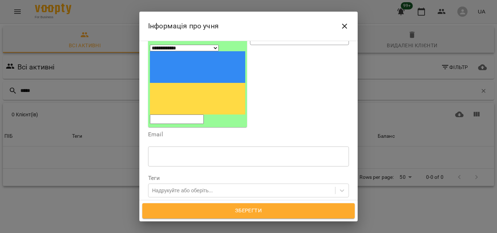
scroll to position [81, 0]
click at [188, 115] on input "tel" at bounding box center [177, 119] width 54 height 9
type input "**********"
click at [170, 185] on div "Надрукуйте або оберіть..." at bounding box center [241, 191] width 186 height 12
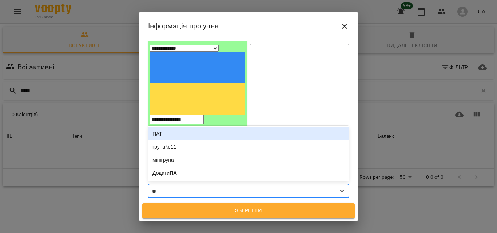
type input "***"
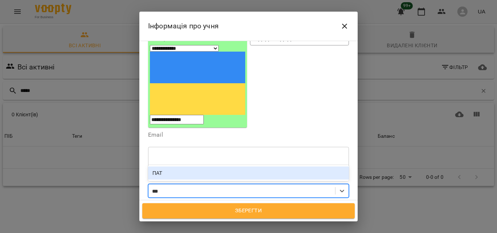
click at [176, 166] on div "ПАТ" at bounding box center [248, 172] width 201 height 13
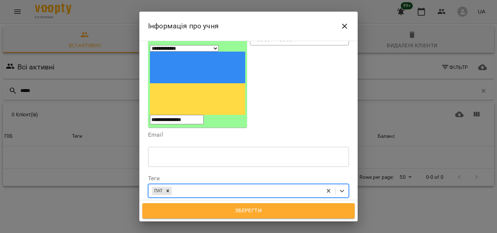
click at [254, 208] on span "Зберегти" at bounding box center [248, 210] width 196 height 9
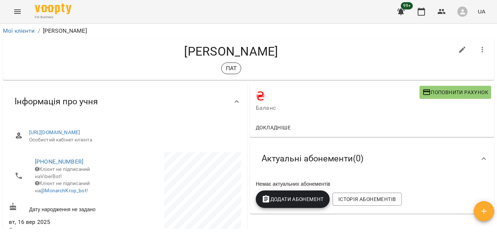
click at [21, 10] on icon "Menu" at bounding box center [17, 11] width 9 height 9
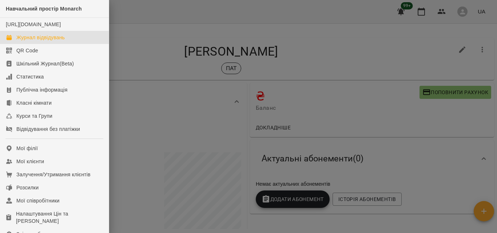
click at [32, 39] on link "Журнал відвідувань" at bounding box center [54, 37] width 109 height 13
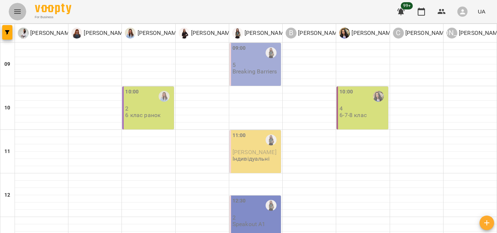
click at [13, 8] on icon "Menu" at bounding box center [17, 11] width 9 height 9
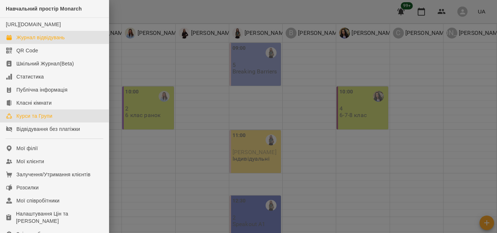
click at [35, 120] on div "Курси та Групи" at bounding box center [34, 115] width 36 height 7
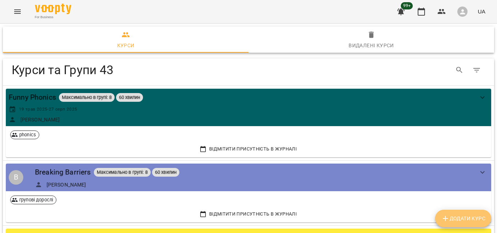
click at [475, 216] on span "Додати Курс" at bounding box center [463, 218] width 44 height 9
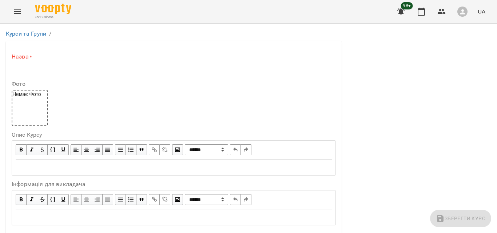
click at [56, 60] on label "Назва *" at bounding box center [174, 57] width 324 height 8
click at [53, 67] on input "text" at bounding box center [174, 70] width 324 height 12
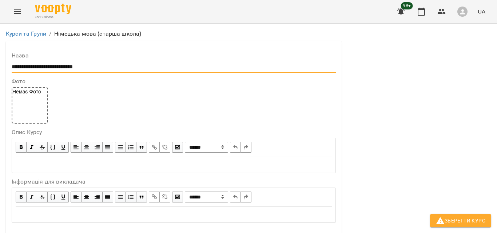
scroll to position [210, 0]
type input "**********"
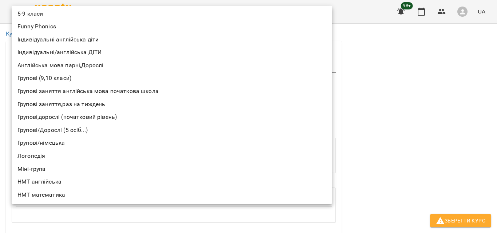
scroll to position [0, 0]
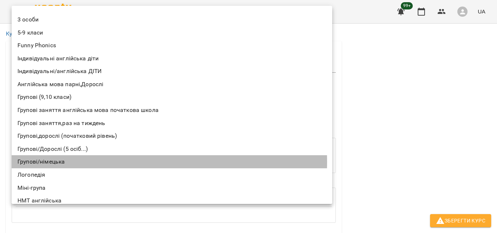
click at [52, 162] on li "Групові/німецька" at bounding box center [172, 161] width 320 height 13
type input "**********"
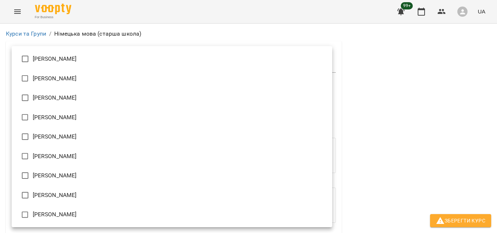
click at [59, 120] on li "[PERSON_NAME]" at bounding box center [172, 118] width 320 height 20
type input "**********"
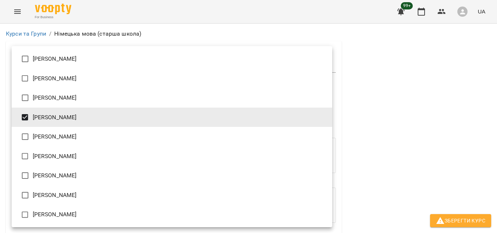
click at [410, 120] on div at bounding box center [248, 116] width 497 height 233
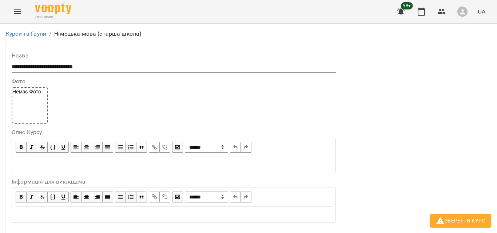
scroll to position [356, 0]
type input "*"
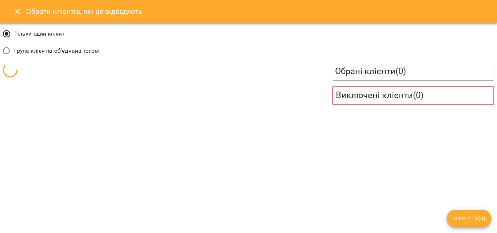
click at [36, 52] on span "Група клієнтів об'єднана тегом" at bounding box center [56, 51] width 85 height 9
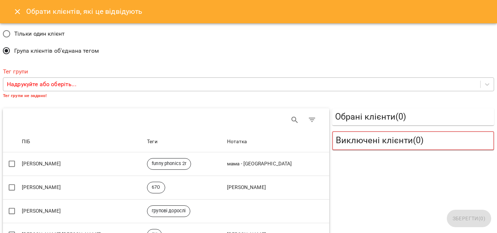
click at [26, 88] on p "Надрукуйте або оберіть..." at bounding box center [41, 84] width 69 height 9
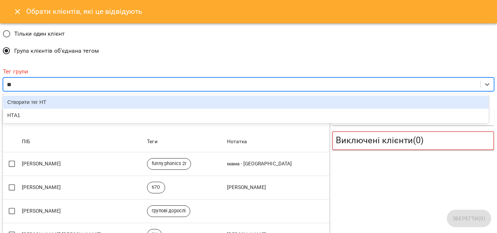
type input "***"
click at [31, 101] on div "Створити тег НТС" at bounding box center [245, 102] width 485 height 13
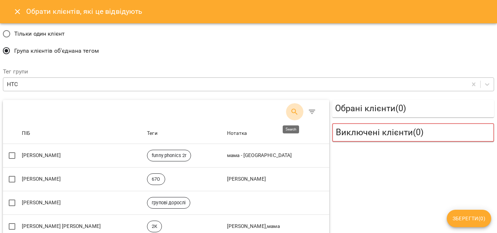
click at [290, 108] on icon "Search" at bounding box center [294, 112] width 9 height 9
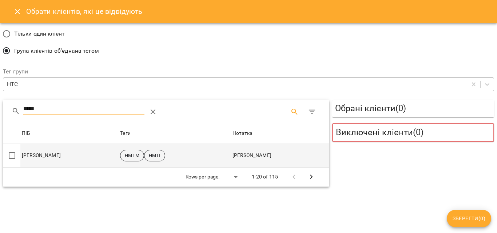
type input "*****"
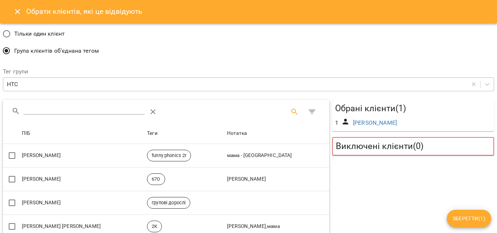
click at [45, 107] on input "Search" at bounding box center [83, 109] width 121 height 12
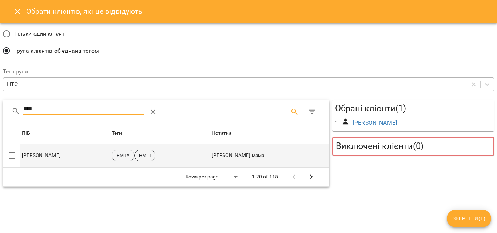
type input "****"
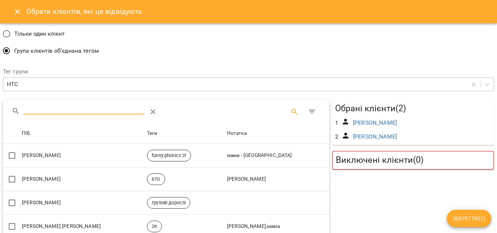
click at [57, 109] on input "Search" at bounding box center [83, 109] width 121 height 12
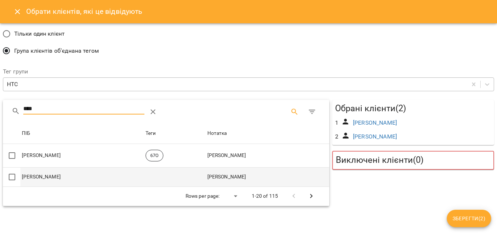
type input "****"
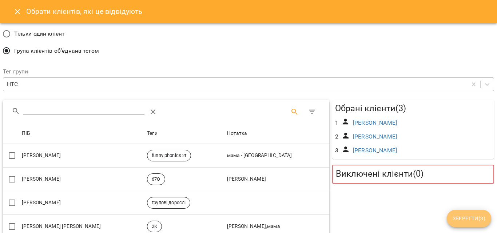
click at [475, 217] on span "Зберегти ( 3 )" at bounding box center [468, 218] width 33 height 9
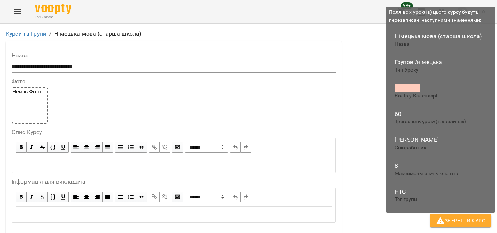
click at [475, 217] on span "Зберегти Курс" at bounding box center [460, 220] width 49 height 9
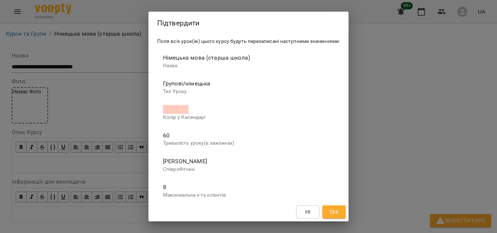
click at [337, 214] on span "Так" at bounding box center [333, 212] width 9 height 9
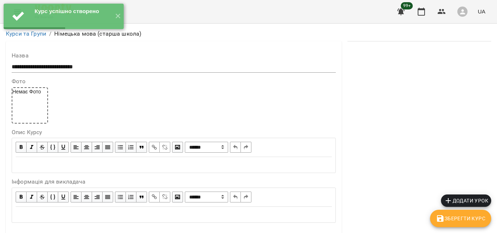
click at [471, 204] on span "Додати урок" at bounding box center [466, 200] width 44 height 9
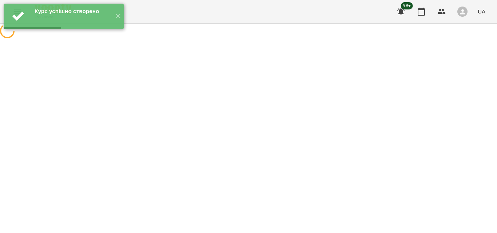
select select "**********"
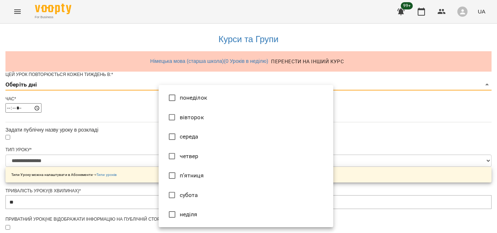
click at [309, 96] on li "понеділок" at bounding box center [245, 98] width 174 height 20
type input "*"
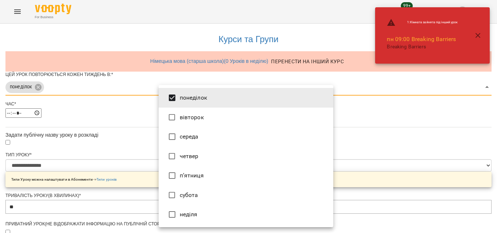
click at [459, 135] on div at bounding box center [248, 116] width 497 height 233
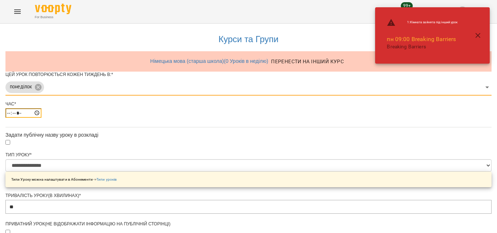
click at [41, 118] on input "*****" at bounding box center [23, 112] width 36 height 9
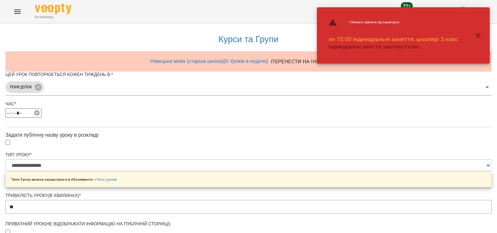
type input "*****"
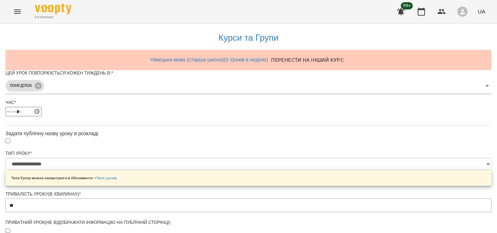
scroll to position [80, 0]
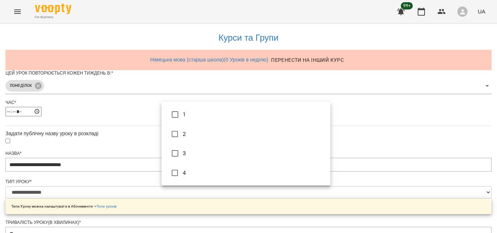
click at [197, 134] on li "2" at bounding box center [245, 134] width 169 height 20
type input "**********"
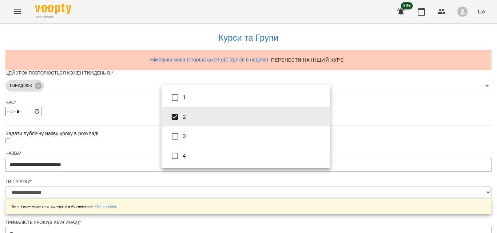
click at [419, 125] on div at bounding box center [248, 116] width 497 height 233
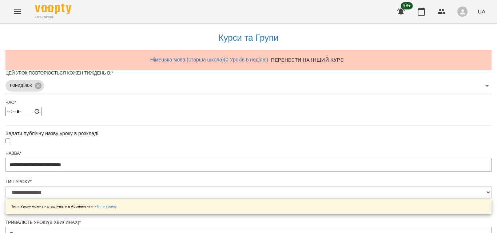
scroll to position [335, 0]
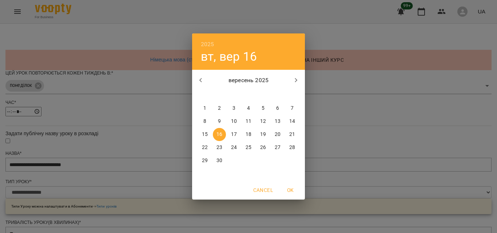
click at [206, 146] on p "22" at bounding box center [205, 147] width 6 height 7
type input "**********"
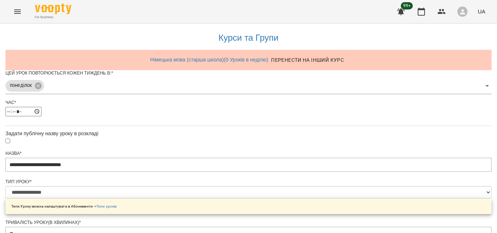
scroll to position [355, 0]
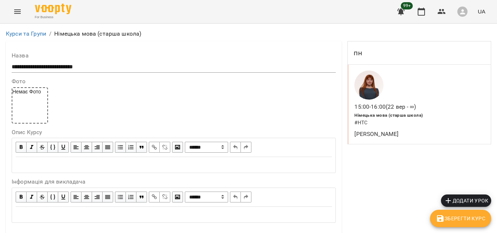
click at [481, 202] on span "Додати урок" at bounding box center [466, 200] width 44 height 9
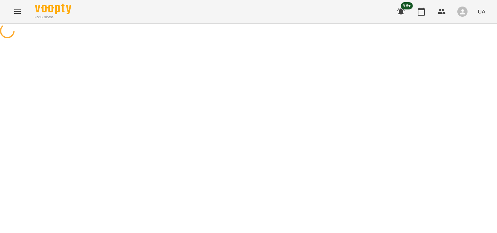
select select "**********"
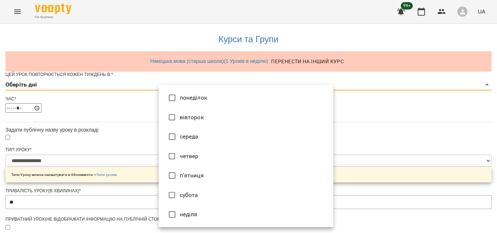
type input "*"
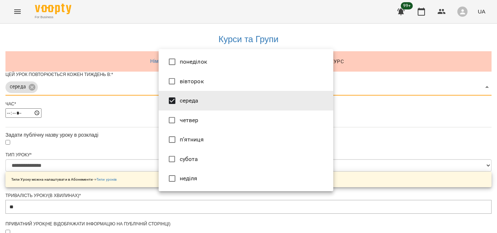
click at [418, 152] on div at bounding box center [248, 116] width 497 height 233
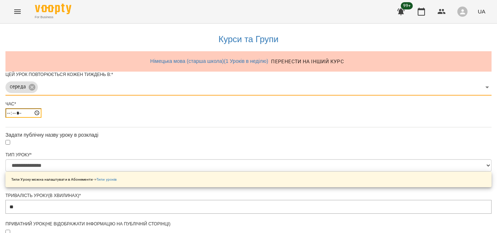
click at [41, 118] on input "*****" at bounding box center [23, 112] width 36 height 9
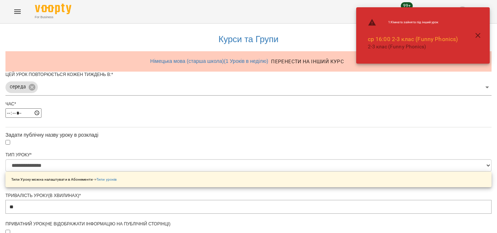
type input "*****"
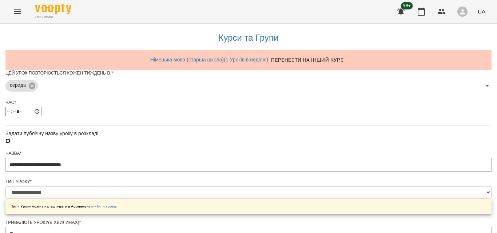
scroll to position [327, 0]
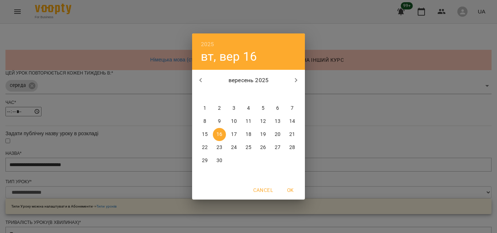
click at [232, 151] on p "24" at bounding box center [234, 147] width 6 height 7
type input "**********"
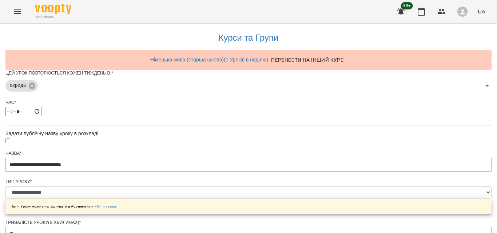
scroll to position [355, 0]
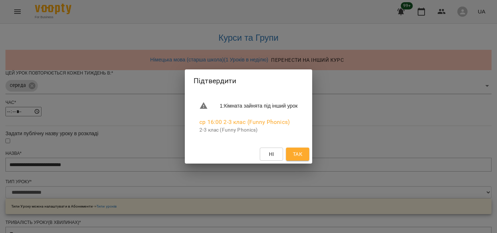
click at [296, 156] on button "Так" at bounding box center [297, 154] width 23 height 13
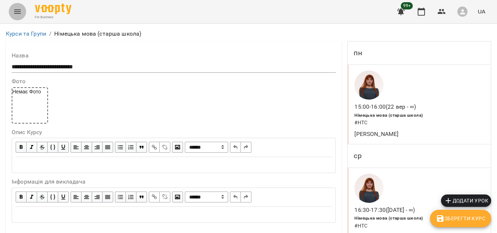
click at [18, 17] on button "Menu" at bounding box center [17, 11] width 17 height 17
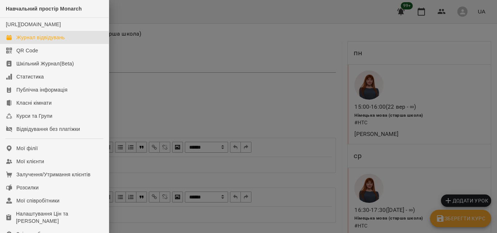
click at [20, 41] on div "Журнал відвідувань" at bounding box center [40, 37] width 48 height 7
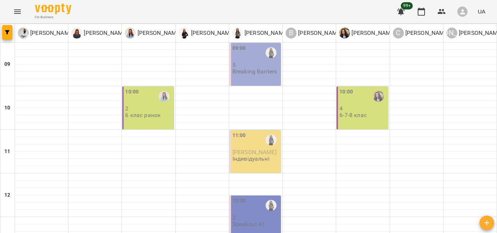
type input "**********"
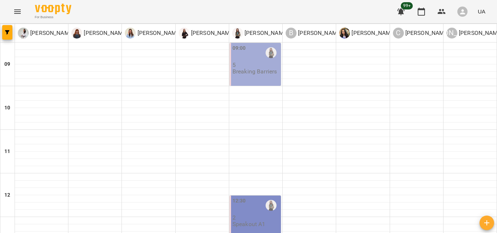
scroll to position [319, 0]
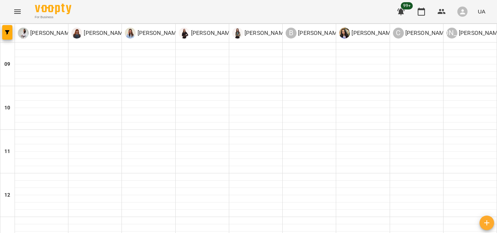
scroll to position [317, 0]
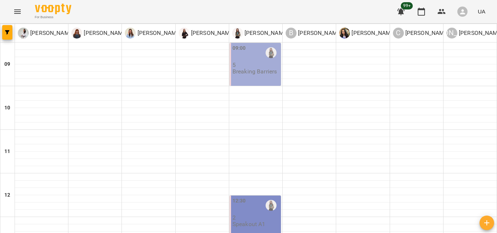
scroll to position [254, 0]
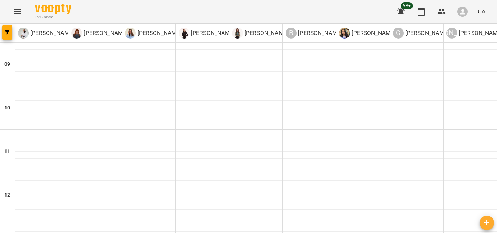
scroll to position [44, 0]
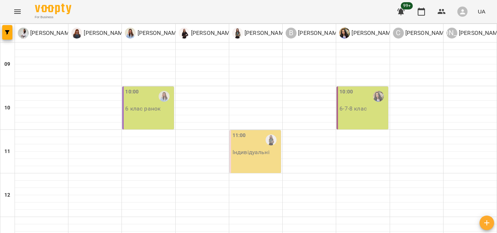
scroll to position [338, 0]
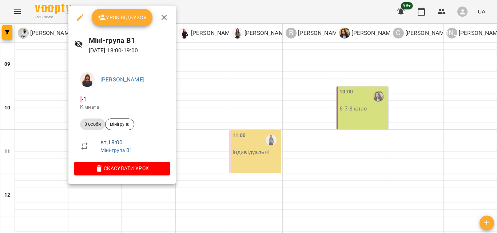
click at [107, 141] on link "вт , 18:00" at bounding box center [111, 142] width 22 height 7
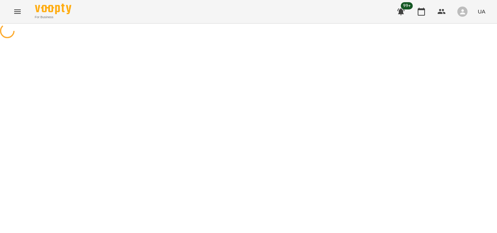
select select "*"
select select "*******"
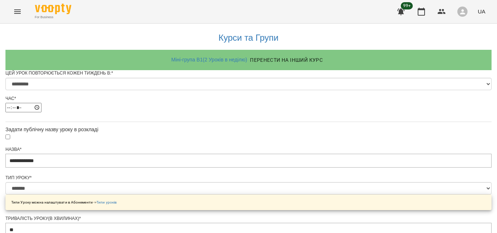
scroll to position [387, 0]
click at [16, 14] on icon "Menu" at bounding box center [17, 11] width 9 height 9
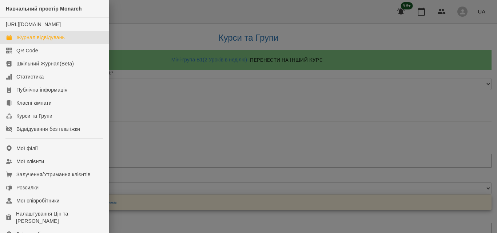
click at [39, 41] on div "Журнал відвідувань" at bounding box center [40, 37] width 48 height 7
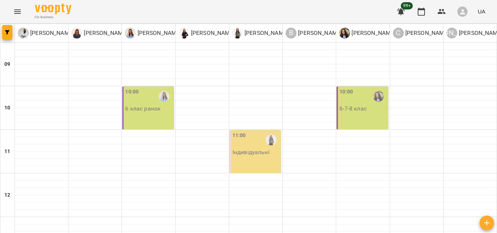
click at [40, 46] on div at bounding box center [41, 46] width 53 height 7
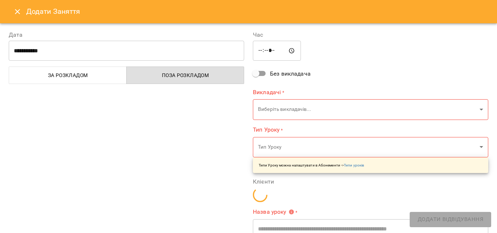
type input "**********"
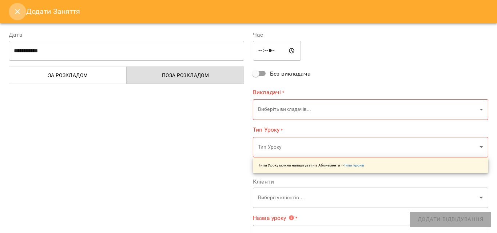
click at [15, 15] on icon "Close" at bounding box center [17, 11] width 9 height 9
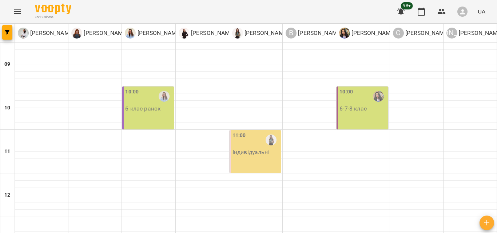
type input "**********"
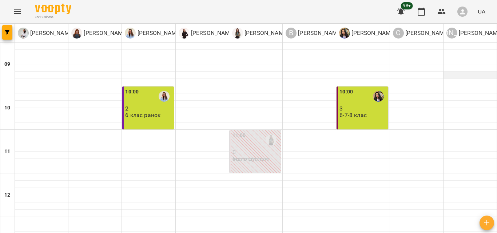
scroll to position [16, 0]
click at [24, 8] on button "Menu" at bounding box center [17, 11] width 17 height 17
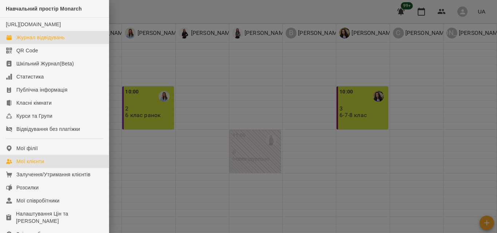
click at [49, 168] on link "Мої клієнти" at bounding box center [54, 161] width 109 height 13
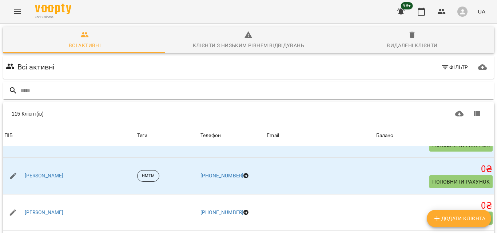
scroll to position [1312, 0]
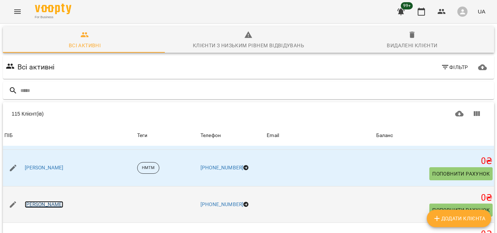
click at [58, 201] on link "Загорбенський Артем" at bounding box center [44, 204] width 39 height 7
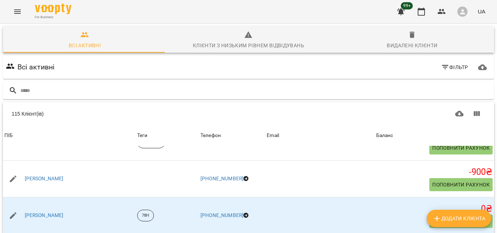
scroll to position [86, 0]
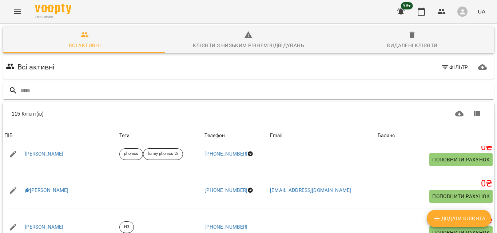
scroll to position [1666, 0]
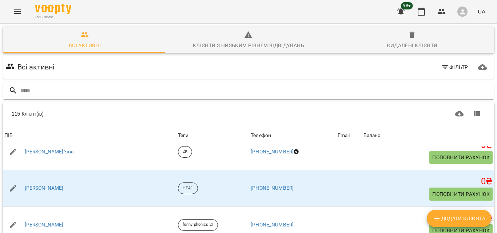
scroll to position [387, 0]
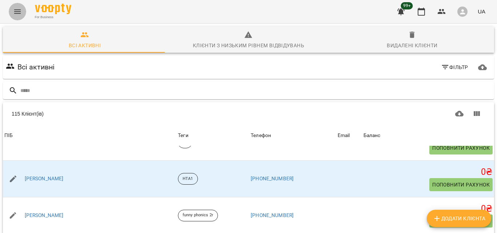
click at [20, 16] on icon "Menu" at bounding box center [17, 11] width 9 height 9
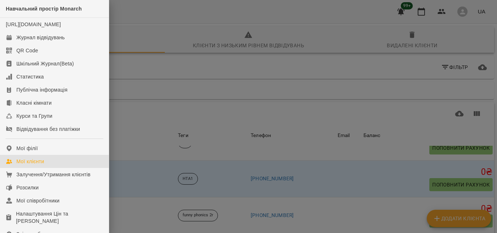
click at [137, 47] on div at bounding box center [248, 116] width 497 height 233
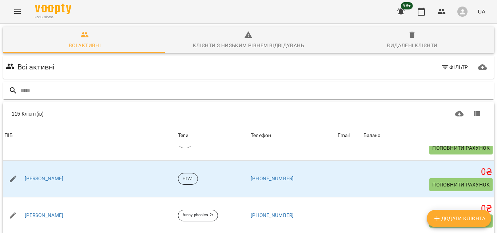
click at [21, 8] on icon "Menu" at bounding box center [17, 11] width 9 height 9
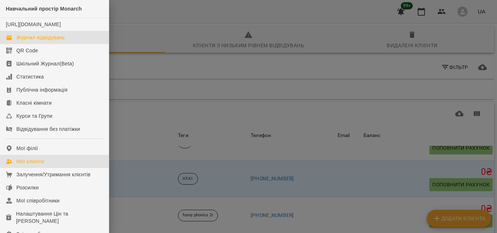
click at [33, 41] on div "Журнал відвідувань" at bounding box center [40, 37] width 48 height 7
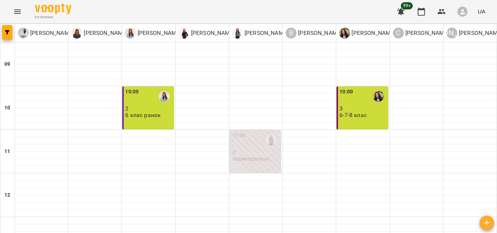
scroll to position [228, 0]
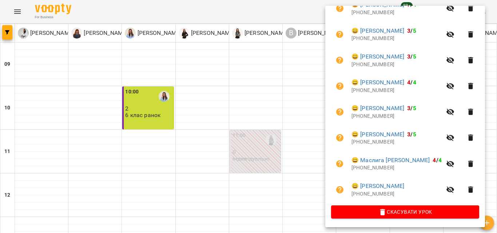
scroll to position [164, 0]
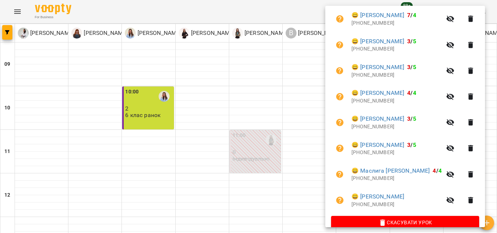
click at [202, 155] on div at bounding box center [248, 116] width 497 height 233
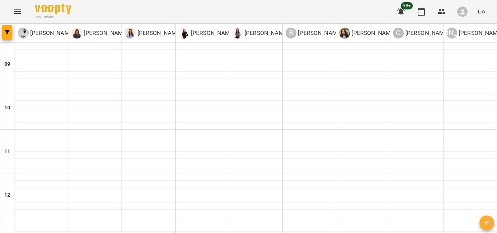
scroll to position [216, 0]
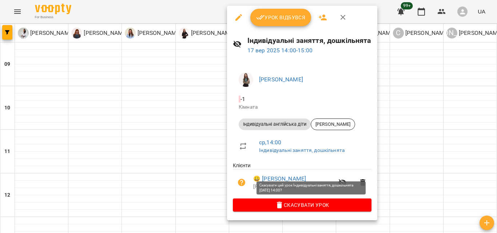
click at [281, 200] on button "Скасувати Урок" at bounding box center [302, 204] width 139 height 13
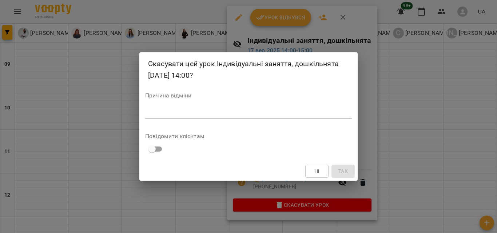
click at [208, 108] on div "*" at bounding box center [248, 113] width 206 height 12
type textarea "*"
click at [345, 171] on span "Так" at bounding box center [342, 171] width 9 height 9
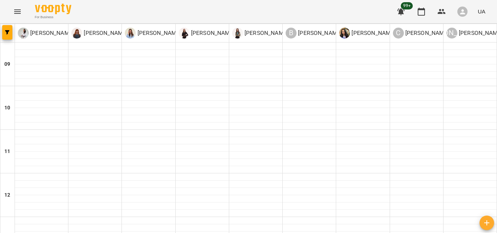
scroll to position [301, 0]
type input "**********"
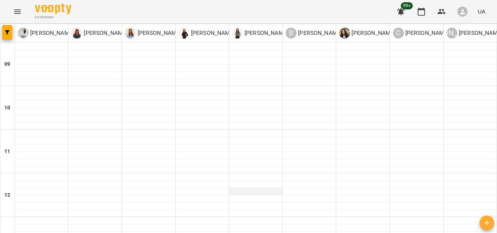
scroll to position [182, 0]
type input "**********"
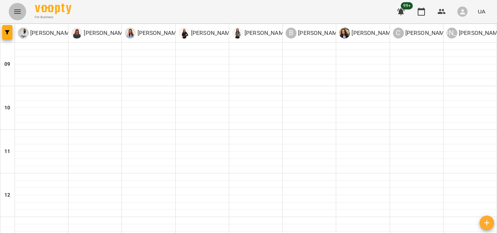
click at [17, 6] on button "Menu" at bounding box center [17, 11] width 17 height 17
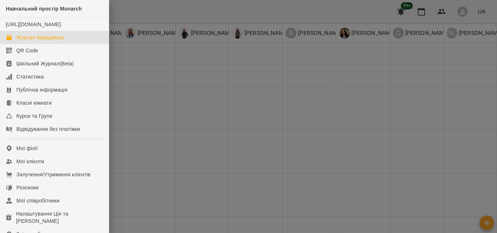
click at [142, 72] on div at bounding box center [248, 116] width 497 height 233
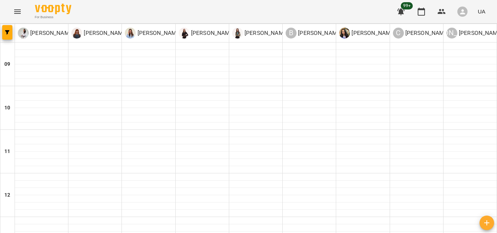
scroll to position [289, 0]
click at [15, 16] on button "Menu" at bounding box center [17, 11] width 17 height 17
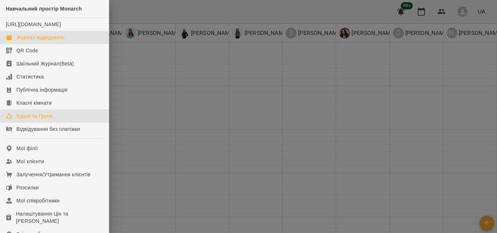
click at [36, 120] on div "Курси та Групи" at bounding box center [34, 115] width 36 height 7
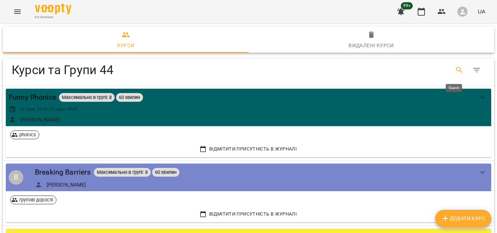
click at [455, 67] on icon "Search" at bounding box center [459, 70] width 9 height 9
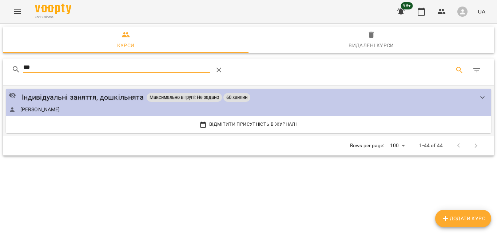
type input "***"
click at [377, 105] on div "Індивідуальні заняття, дошкільнята Максимально в групі: Не задано 60 хвилин Оме…" at bounding box center [241, 102] width 465 height 21
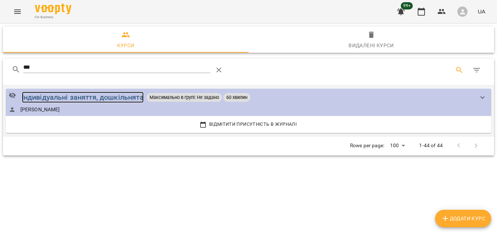
click at [59, 100] on div "Індивідуальні заняття, дошкільнята" at bounding box center [83, 97] width 122 height 11
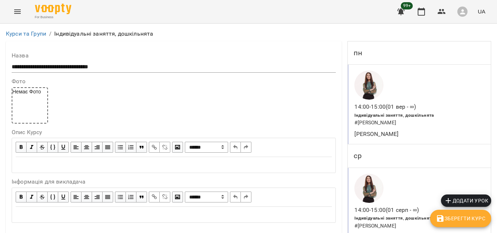
scroll to position [681, 0]
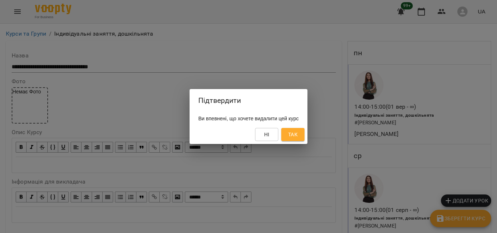
click at [304, 135] on button "Так" at bounding box center [292, 134] width 23 height 13
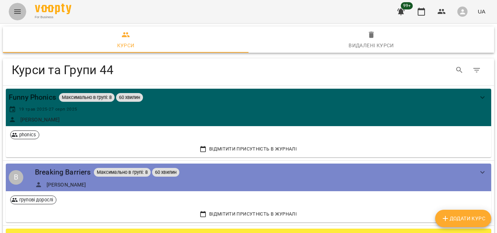
click at [15, 17] on button "Menu" at bounding box center [17, 11] width 17 height 17
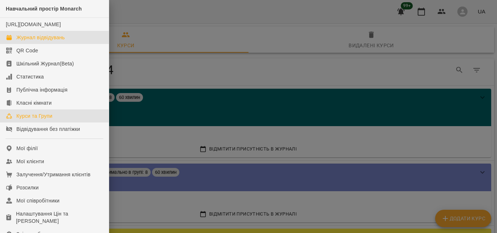
click at [40, 39] on link "Журнал відвідувань" at bounding box center [54, 37] width 109 height 13
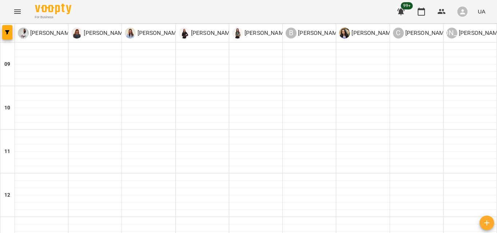
type input "**********"
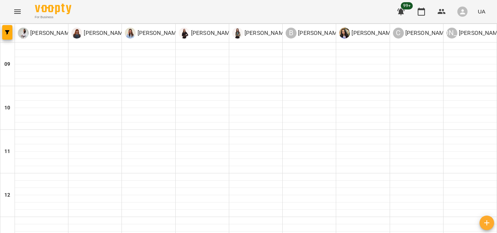
scroll to position [233, 0]
type input "**********"
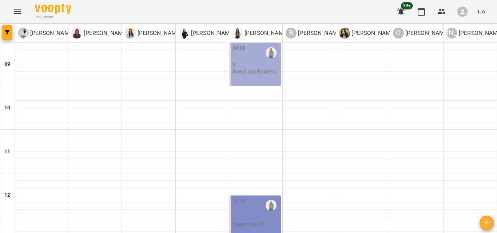
drag, startPoint x: 39, startPoint y: 201, endPoint x: 63, endPoint y: 200, distance: 24.4
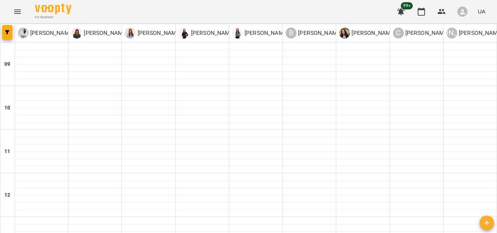
scroll to position [195, 0]
type input "**********"
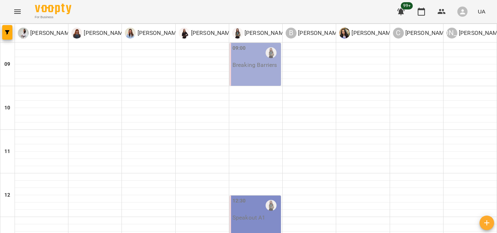
scroll to position [106, 0]
type input "**********"
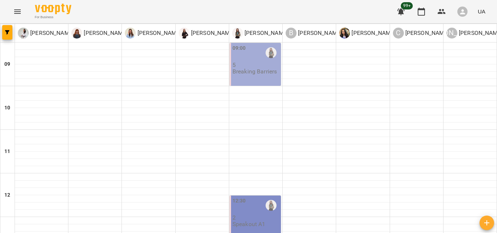
scroll to position [127, 0]
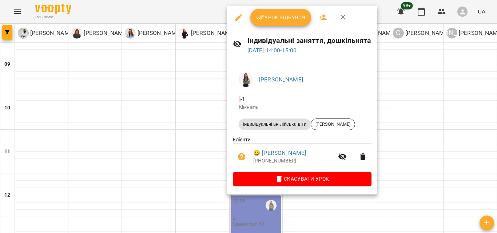
click at [314, 181] on span "Скасувати Урок" at bounding box center [301, 178] width 127 height 9
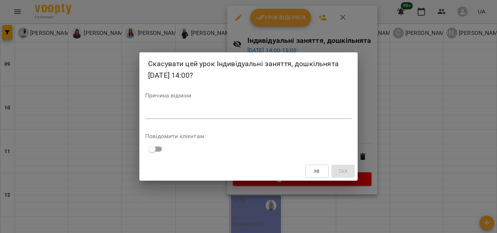
click at [224, 108] on div "*" at bounding box center [248, 113] width 206 height 12
type textarea "*"
click at [350, 169] on button "Так" at bounding box center [342, 171] width 23 height 13
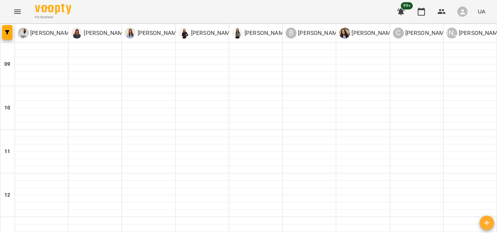
scroll to position [179, 0]
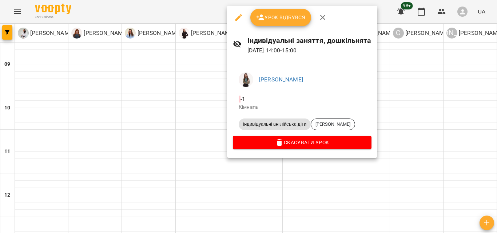
click at [297, 144] on span "Скасувати Урок" at bounding box center [301, 142] width 127 height 9
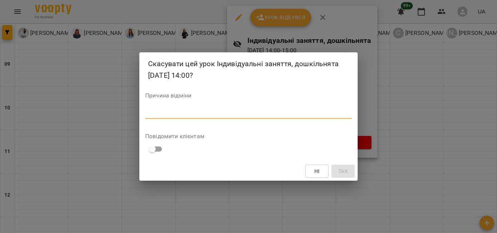
click at [212, 110] on textarea at bounding box center [248, 112] width 206 height 7
type textarea "*"
click at [348, 171] on span "Так" at bounding box center [342, 171] width 9 height 9
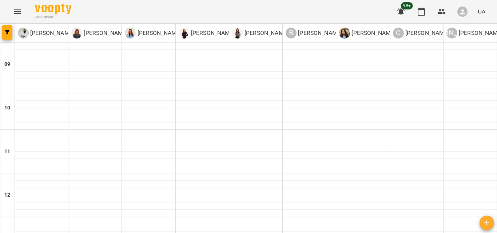
type input "**********"
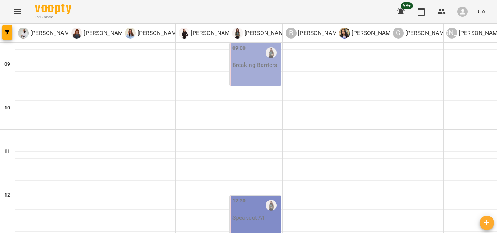
scroll to position [338, 0]
click at [20, 19] on button "Menu" at bounding box center [17, 11] width 17 height 17
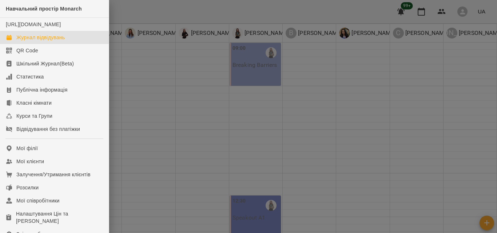
click at [41, 41] on div "Журнал відвідувань" at bounding box center [40, 37] width 48 height 7
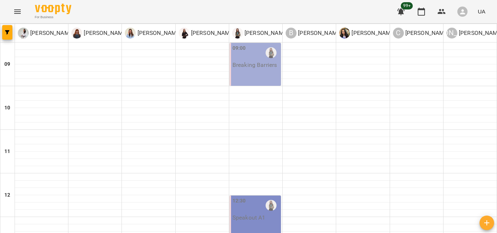
scroll to position [209, 0]
type input "**********"
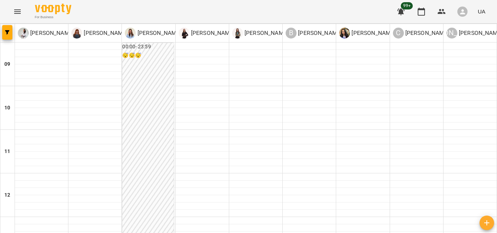
type input "**********"
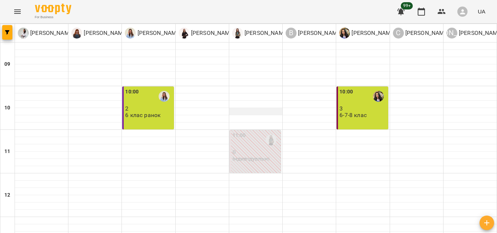
scroll to position [132, 0]
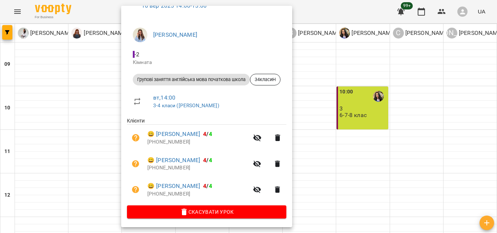
scroll to position [46, 0]
click at [352, 112] on div at bounding box center [248, 116] width 497 height 233
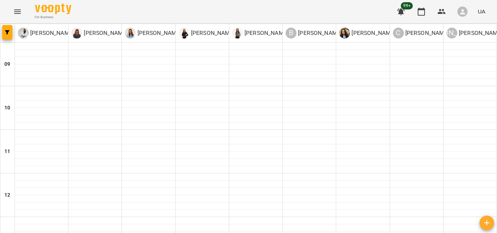
scroll to position [197, 0]
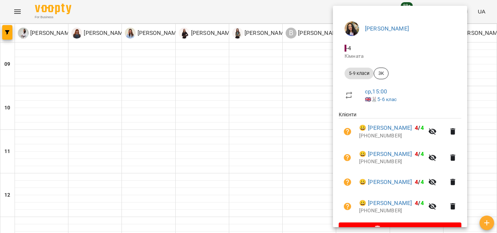
scroll to position [69, 0]
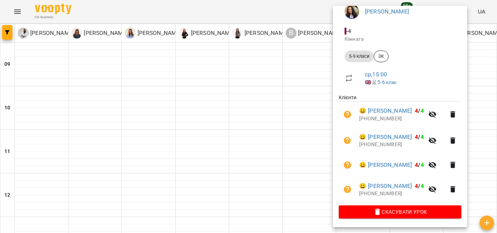
click at [317, 106] on div at bounding box center [248, 116] width 497 height 233
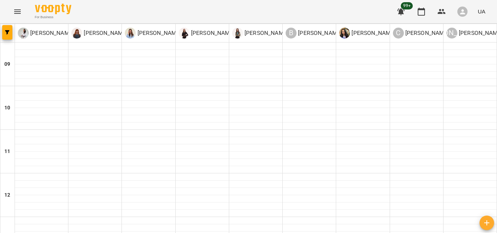
scroll to position [338, 0]
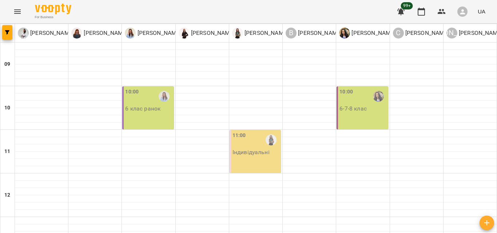
scroll to position [0, 0]
type input "**********"
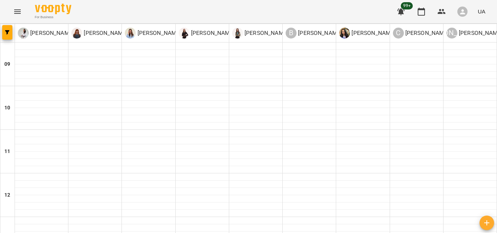
type input "**********"
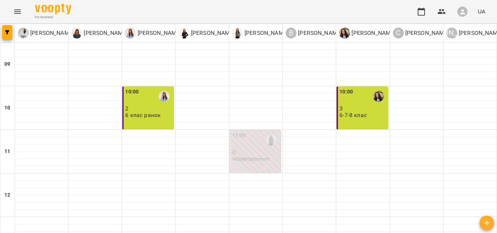
click at [149, 117] on p "6 клас ранок" at bounding box center [142, 115] width 35 height 6
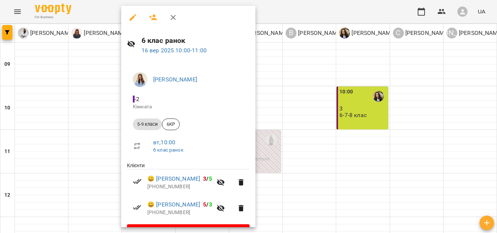
click at [147, 17] on button "button" at bounding box center [152, 17] width 17 height 17
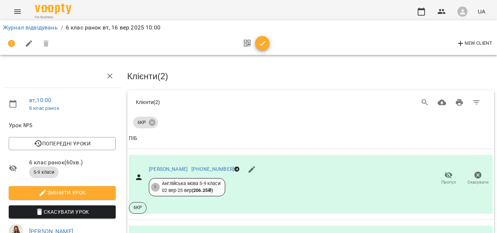
click at [488, 43] on span "New Client" at bounding box center [474, 43] width 36 height 9
select select "**"
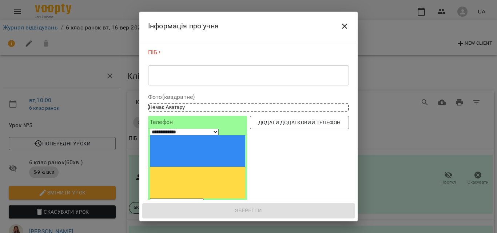
click at [212, 72] on textarea at bounding box center [248, 75] width 190 height 7
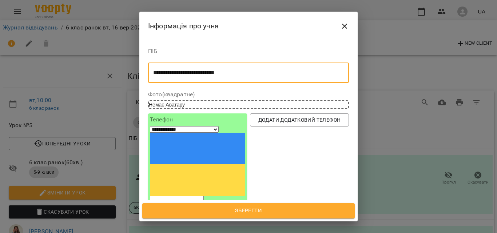
type textarea "**********"
click at [175, 196] on input "tel" at bounding box center [177, 200] width 54 height 9
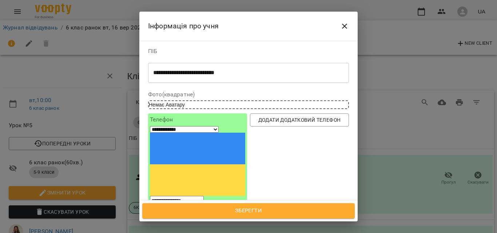
type input "**********"
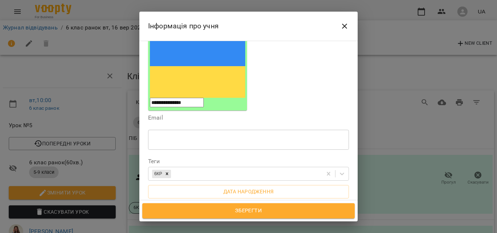
scroll to position [121, 0]
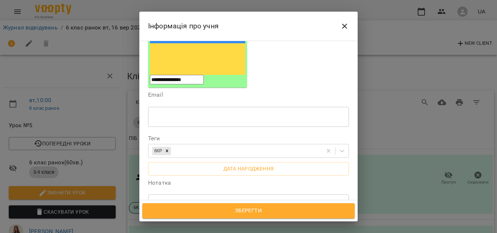
click at [193, 201] on textarea at bounding box center [248, 204] width 190 height 7
type textarea "**********"
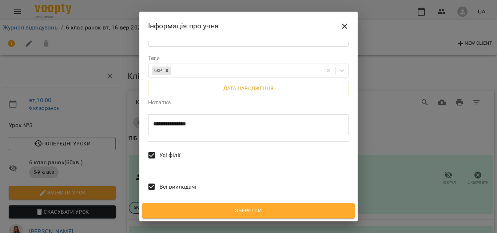
scroll to position [208, 0]
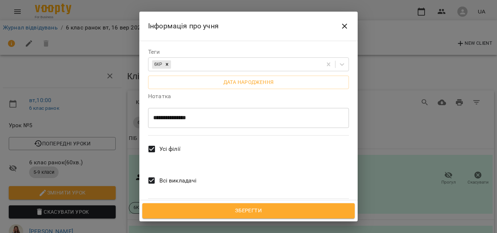
click at [287, 212] on span "Зберегти" at bounding box center [248, 210] width 196 height 9
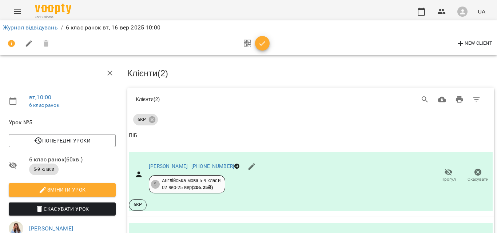
scroll to position [29, 0]
click at [49, 26] on link "Журнал відвідувань" at bounding box center [30, 27] width 55 height 7
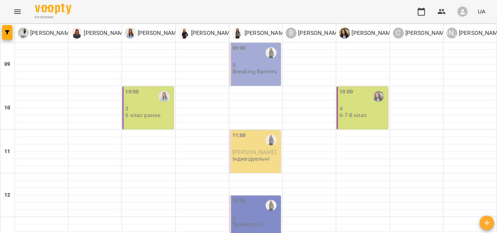
click at [496, 14] on div "For Business UA" at bounding box center [248, 11] width 497 height 23
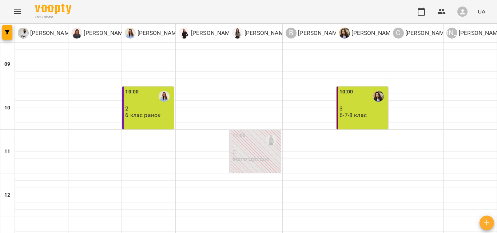
scroll to position [225, 0]
